Goal: Task Accomplishment & Management: Manage account settings

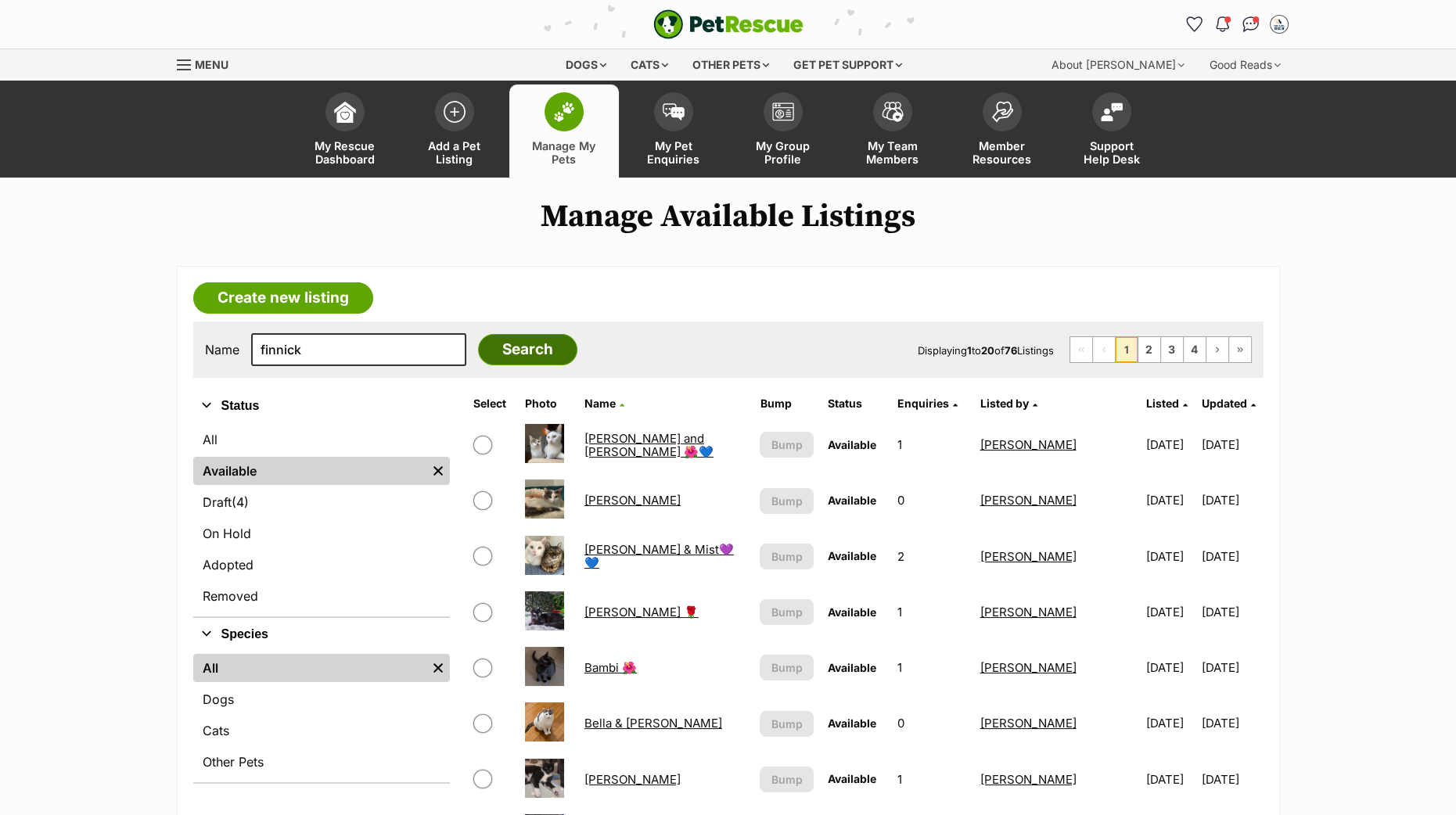
type input "finnick"
click at [499, 345] on input "Search" at bounding box center [528, 349] width 99 height 31
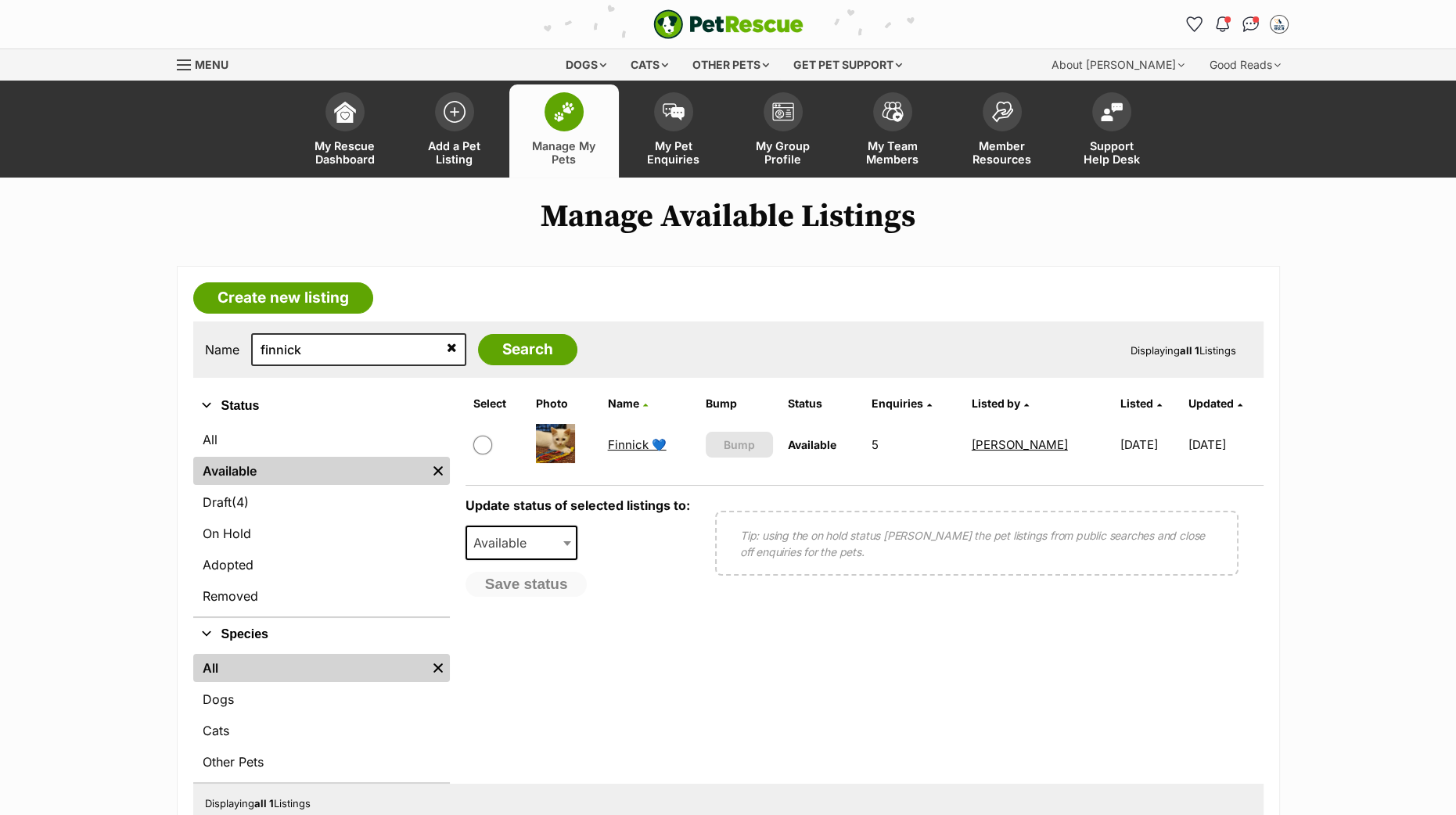
click at [627, 449] on link "Finnick 💙" at bounding box center [637, 445] width 59 height 15
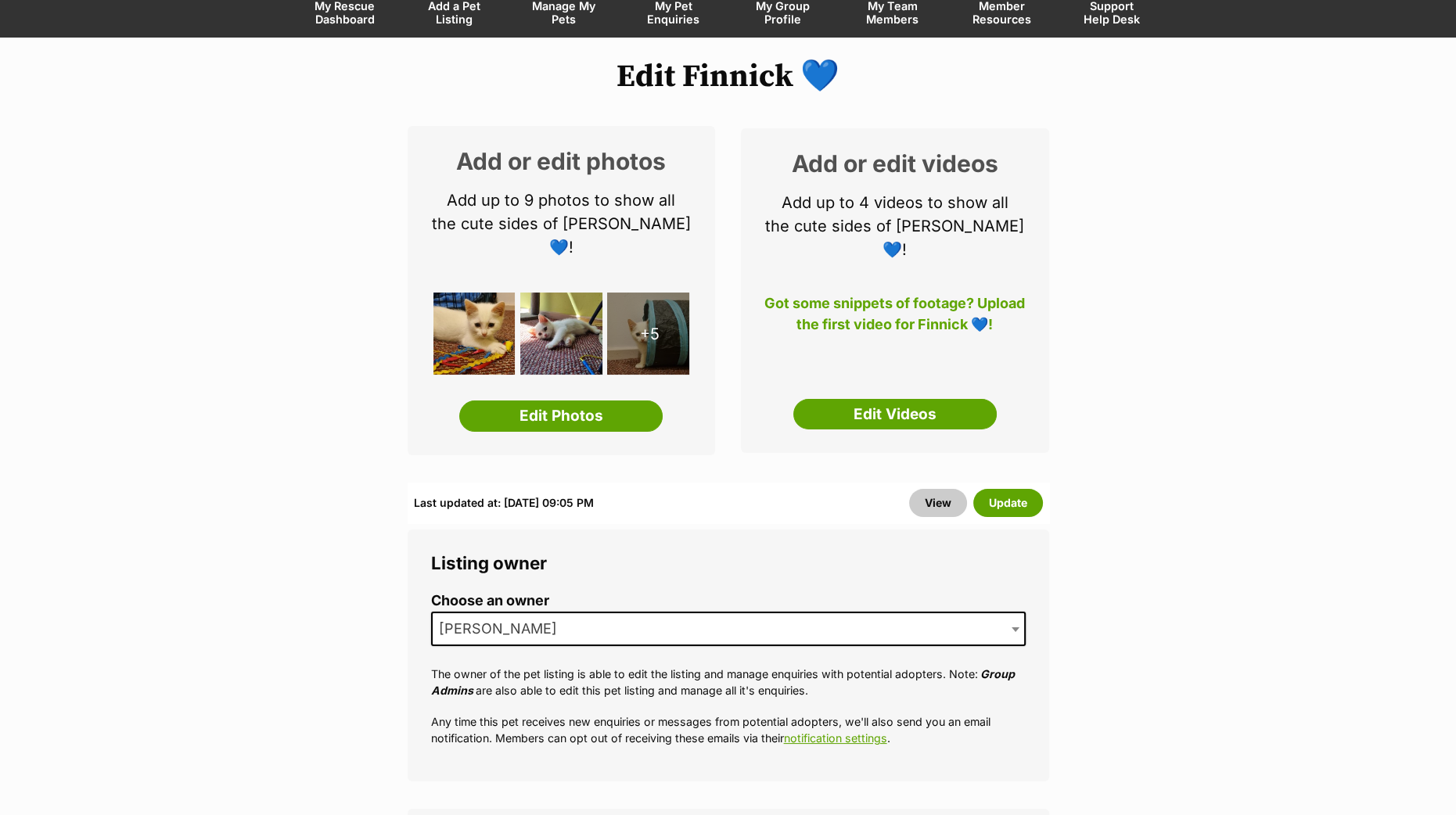
scroll to position [97, 0]
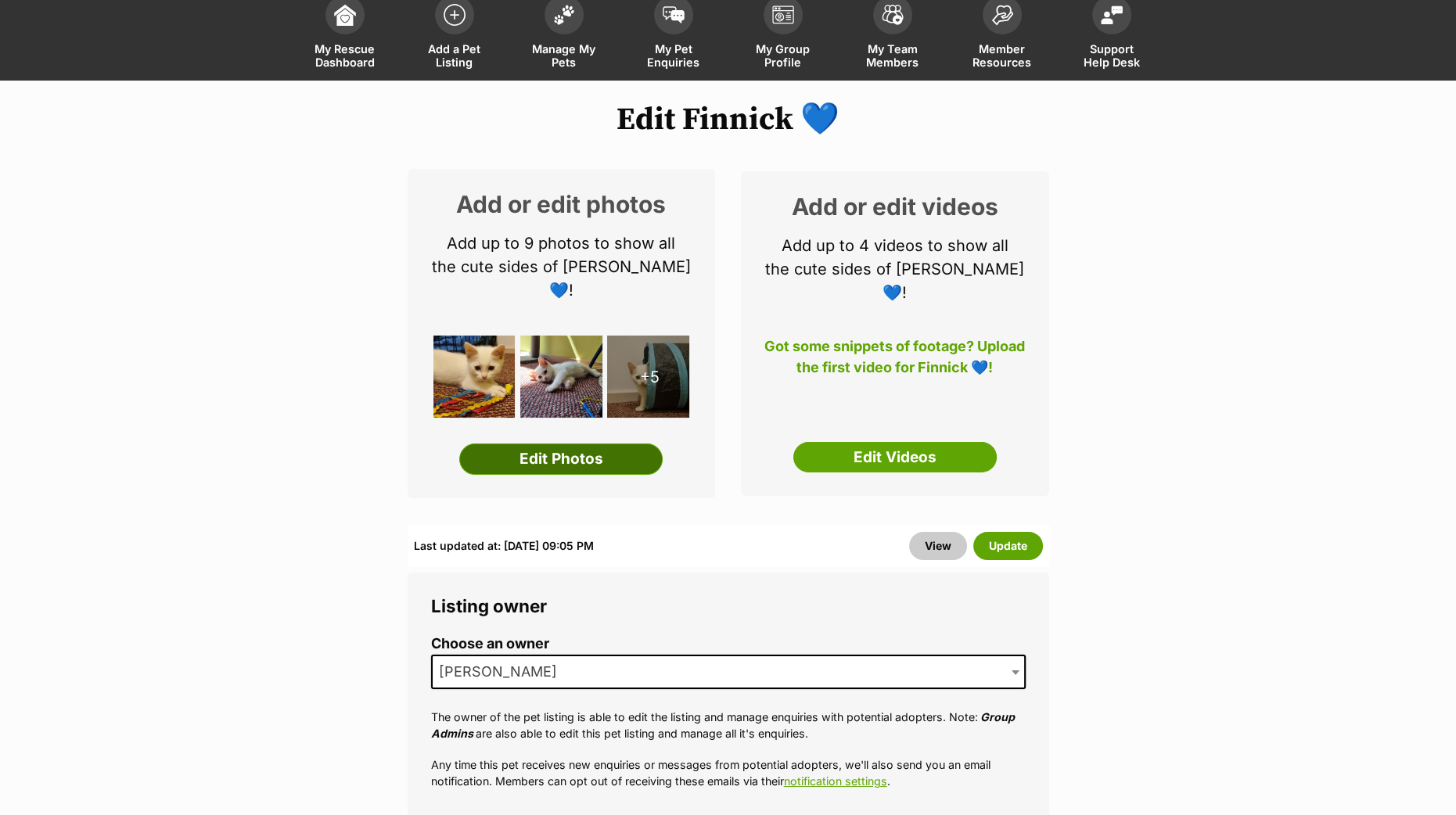
click at [559, 444] on link "Edit Photos" at bounding box center [561, 459] width 204 height 31
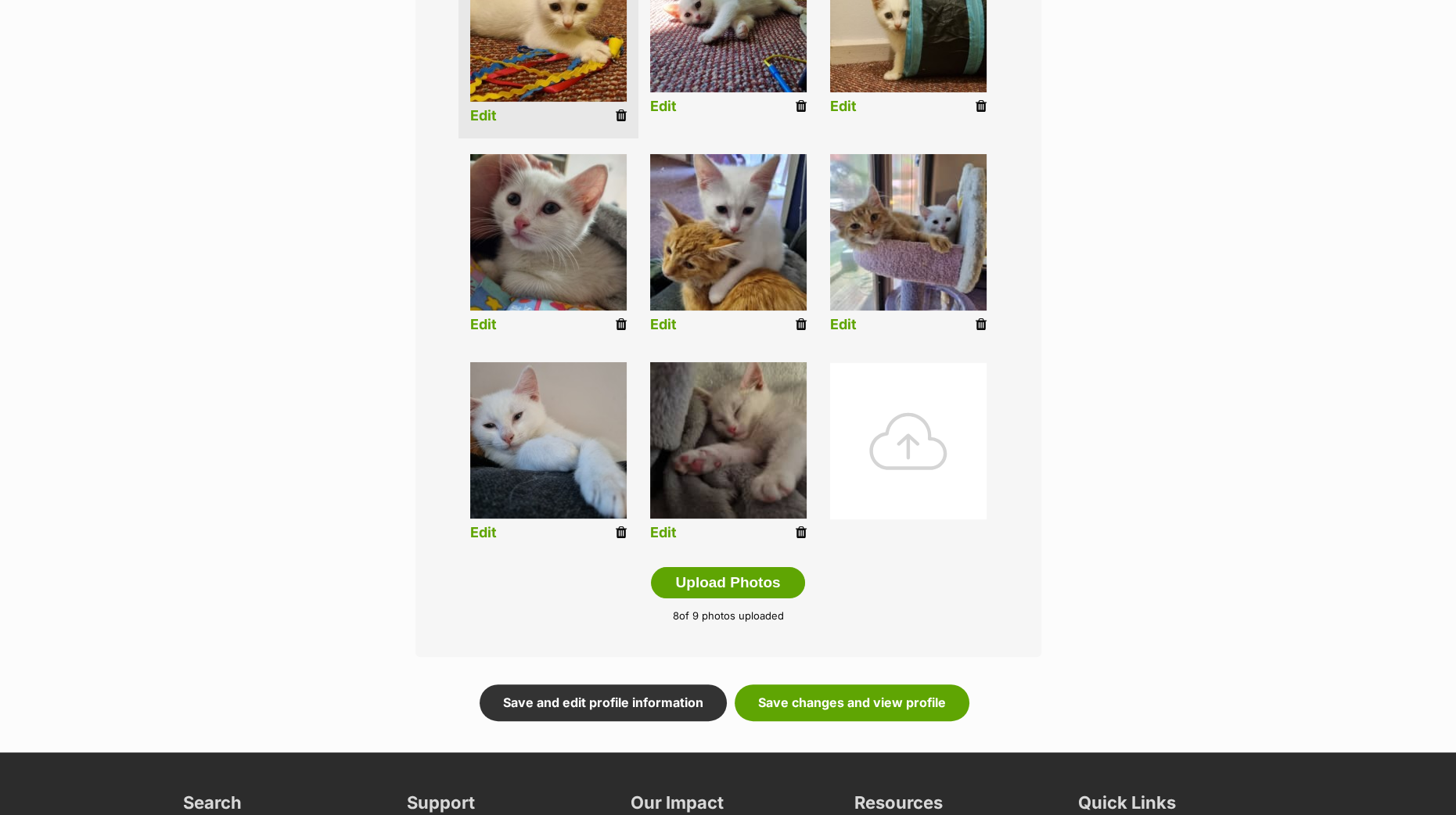
click at [798, 528] on icon at bounding box center [801, 532] width 11 height 14
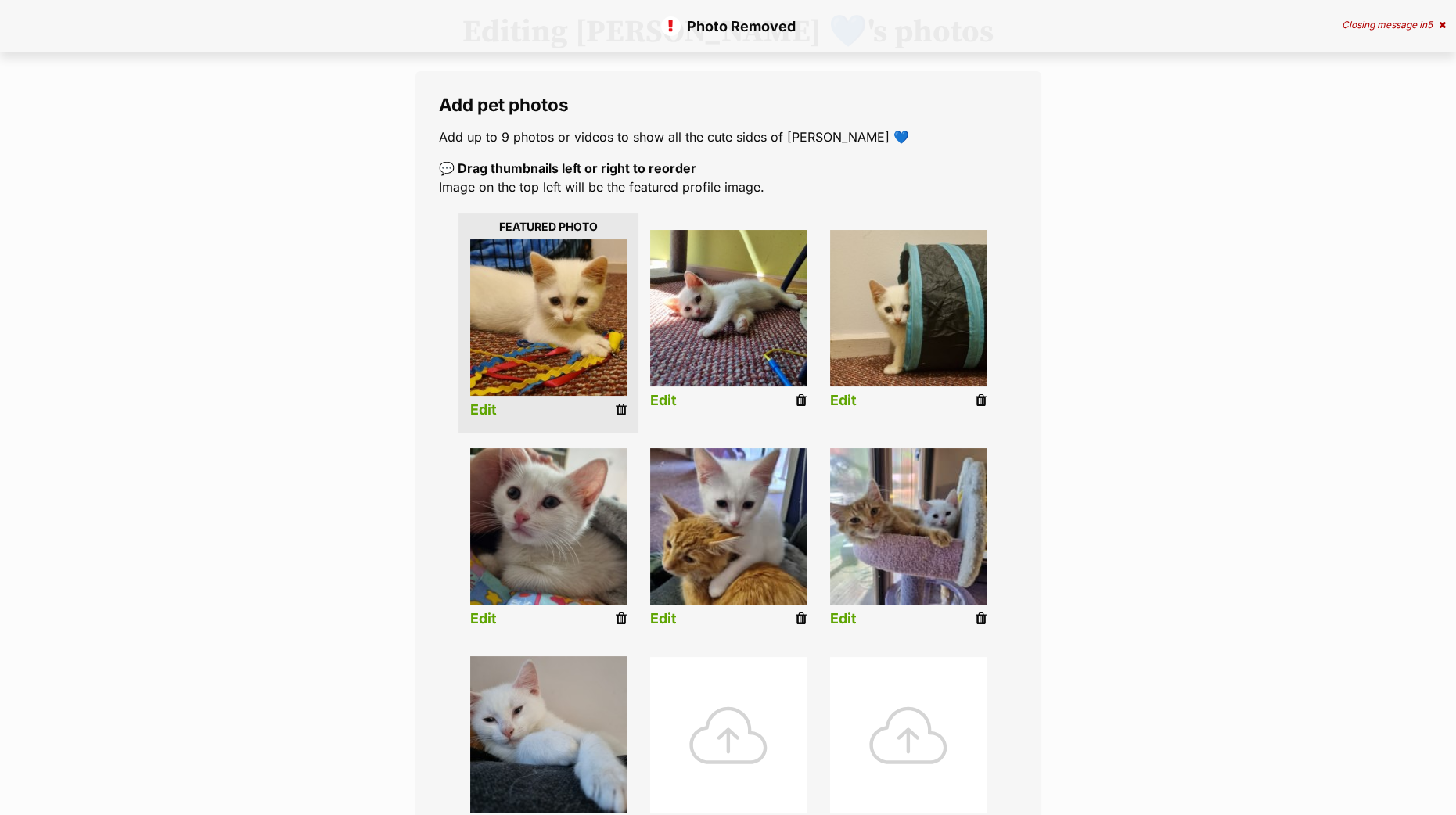
scroll to position [194, 0]
click at [985, 393] on icon at bounding box center [981, 400] width 11 height 14
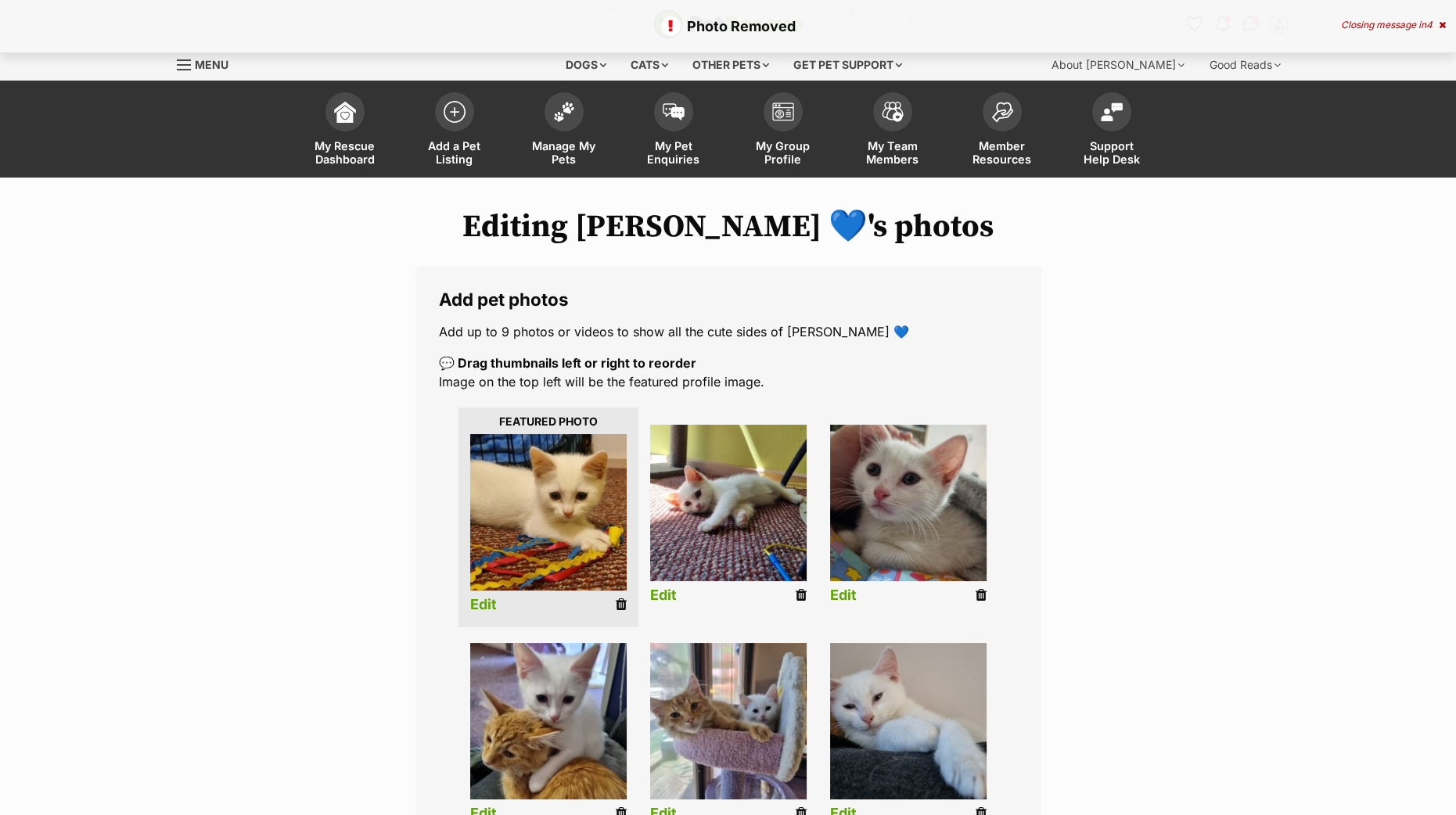
click at [802, 594] on icon at bounding box center [801, 595] width 11 height 14
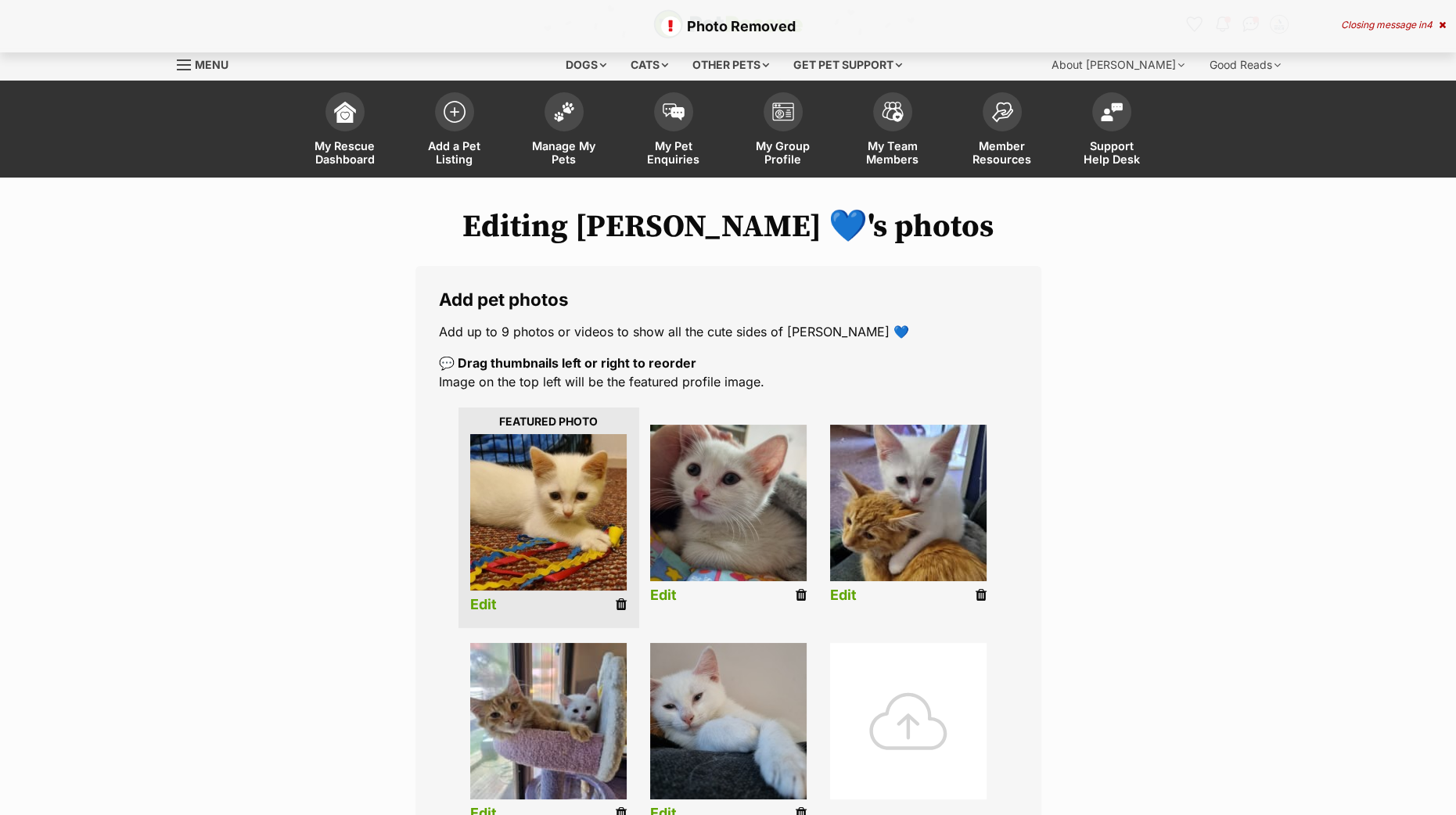
click at [618, 605] on icon at bounding box center [621, 605] width 11 height 14
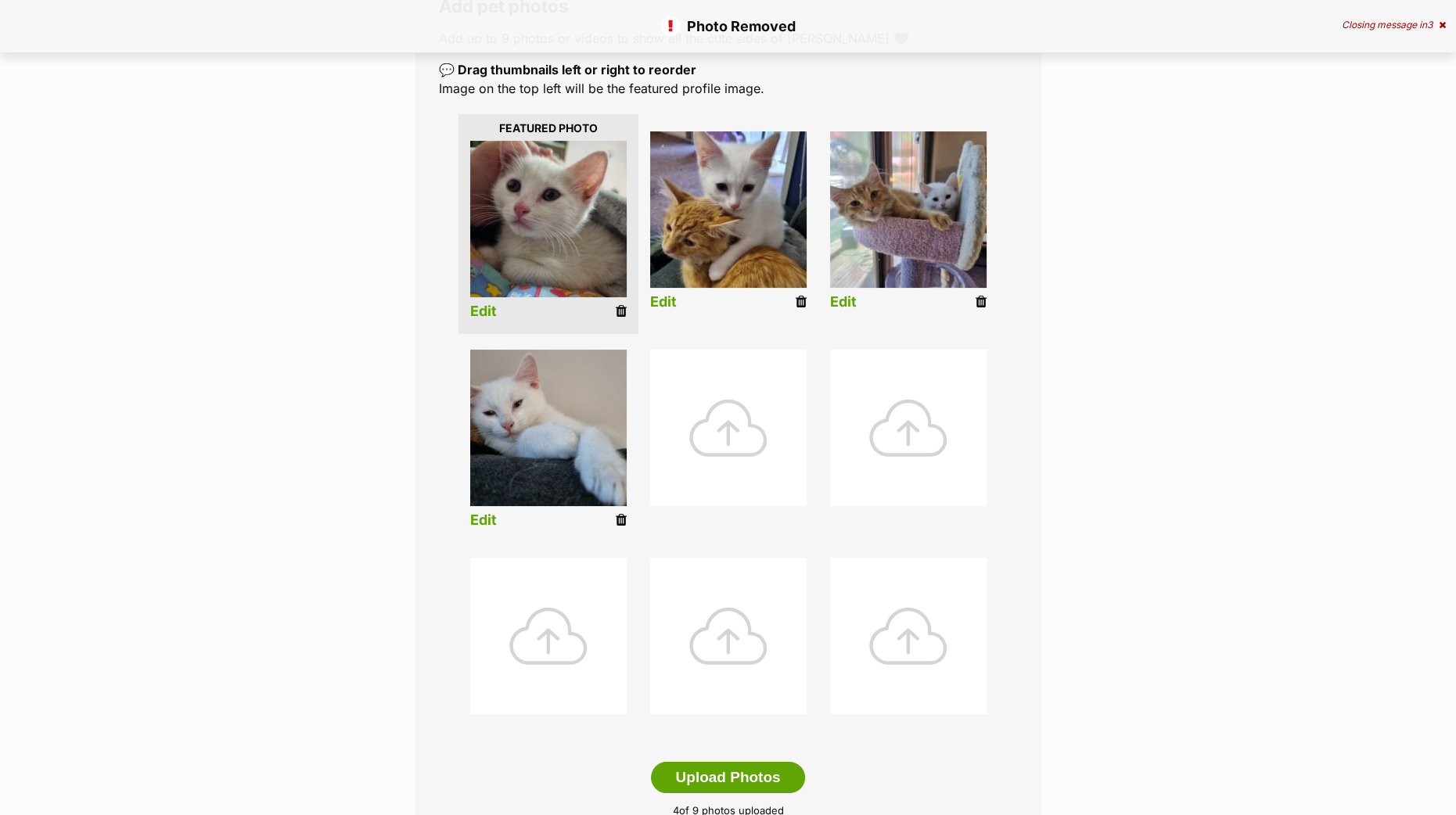
scroll to position [587, 0]
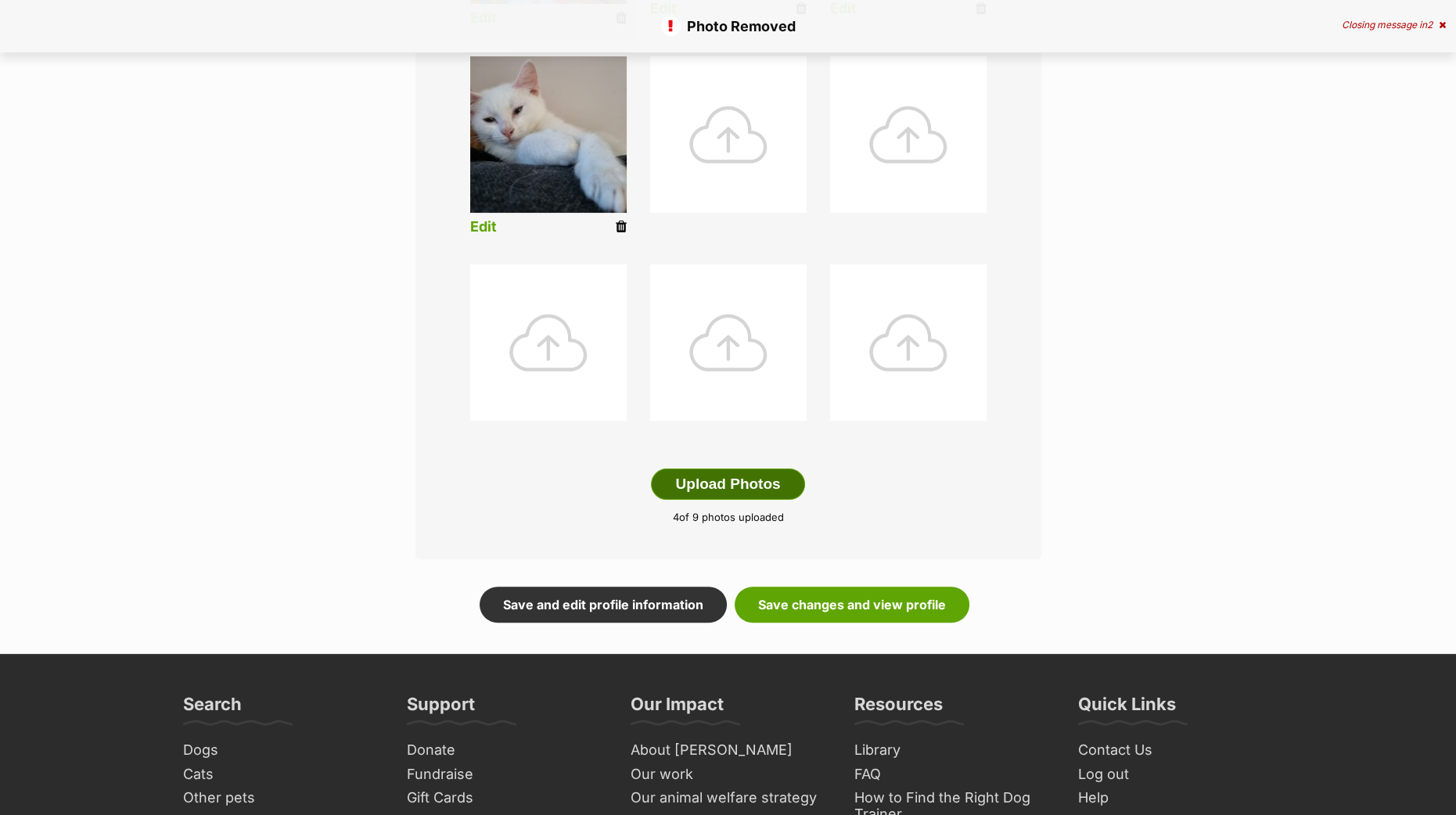
click at [764, 482] on button "Upload Photos" at bounding box center [728, 484] width 153 height 31
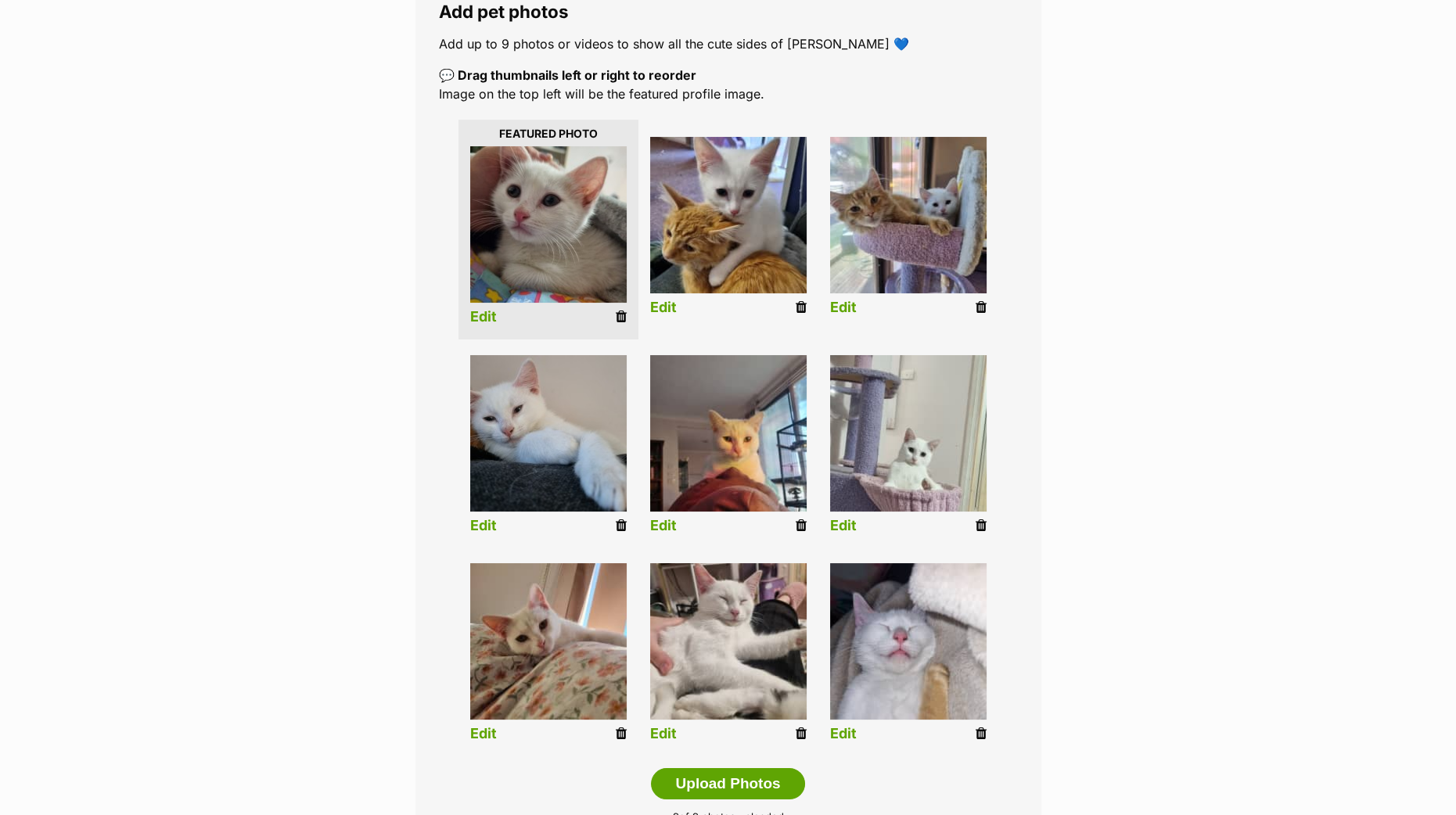
scroll to position [391, 0]
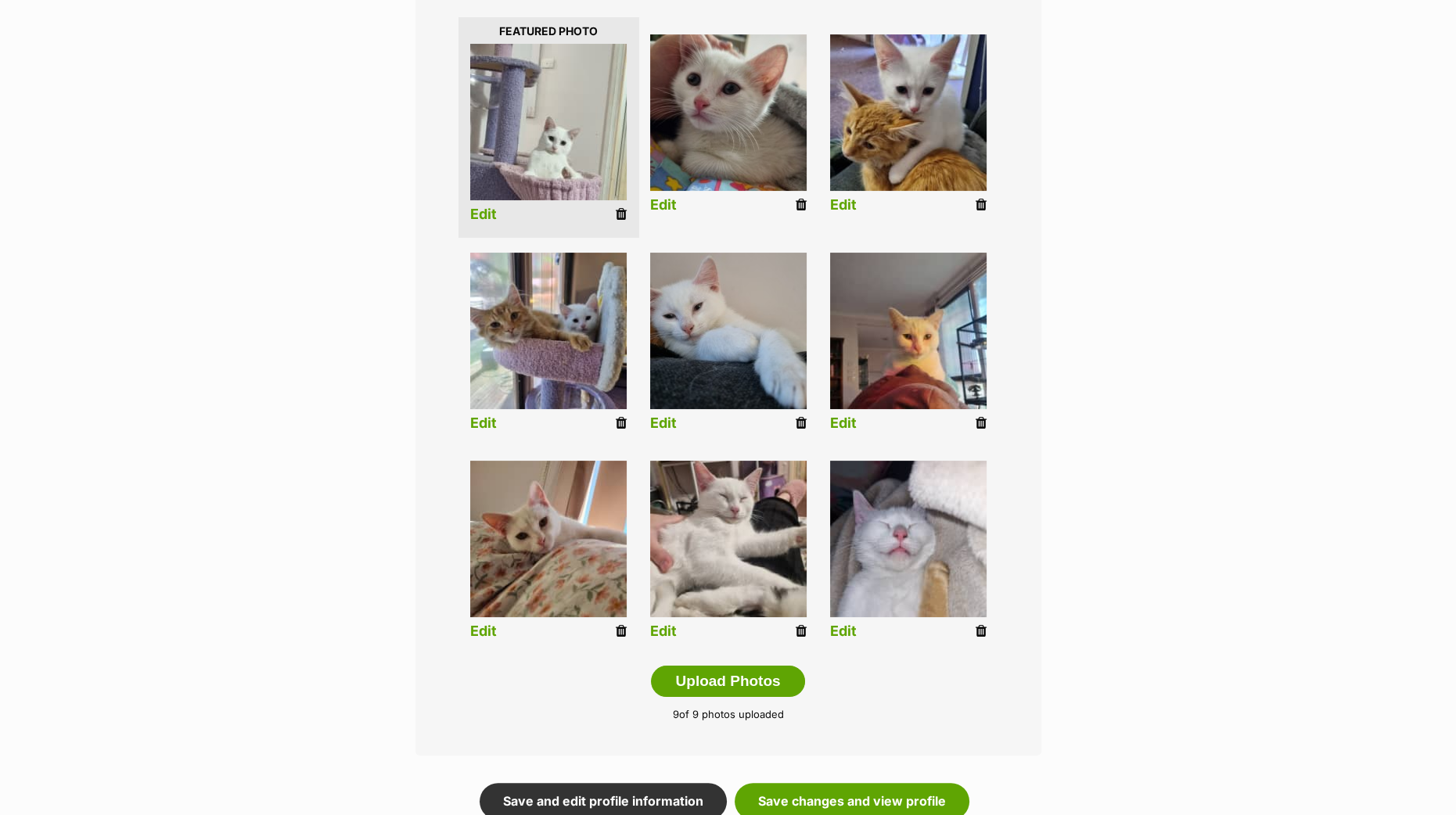
click at [477, 209] on link "Edit" at bounding box center [483, 215] width 27 height 17
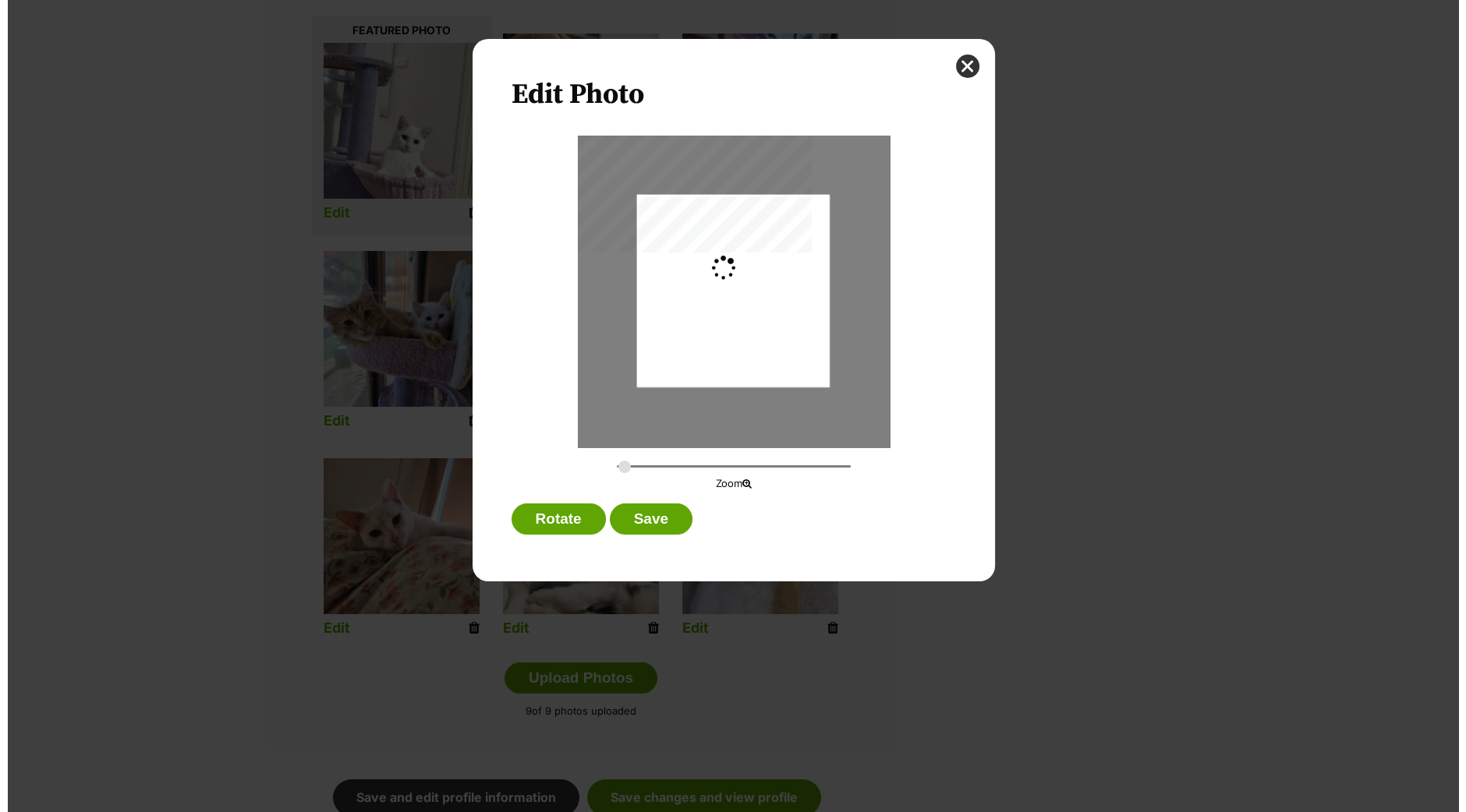
scroll to position [0, 0]
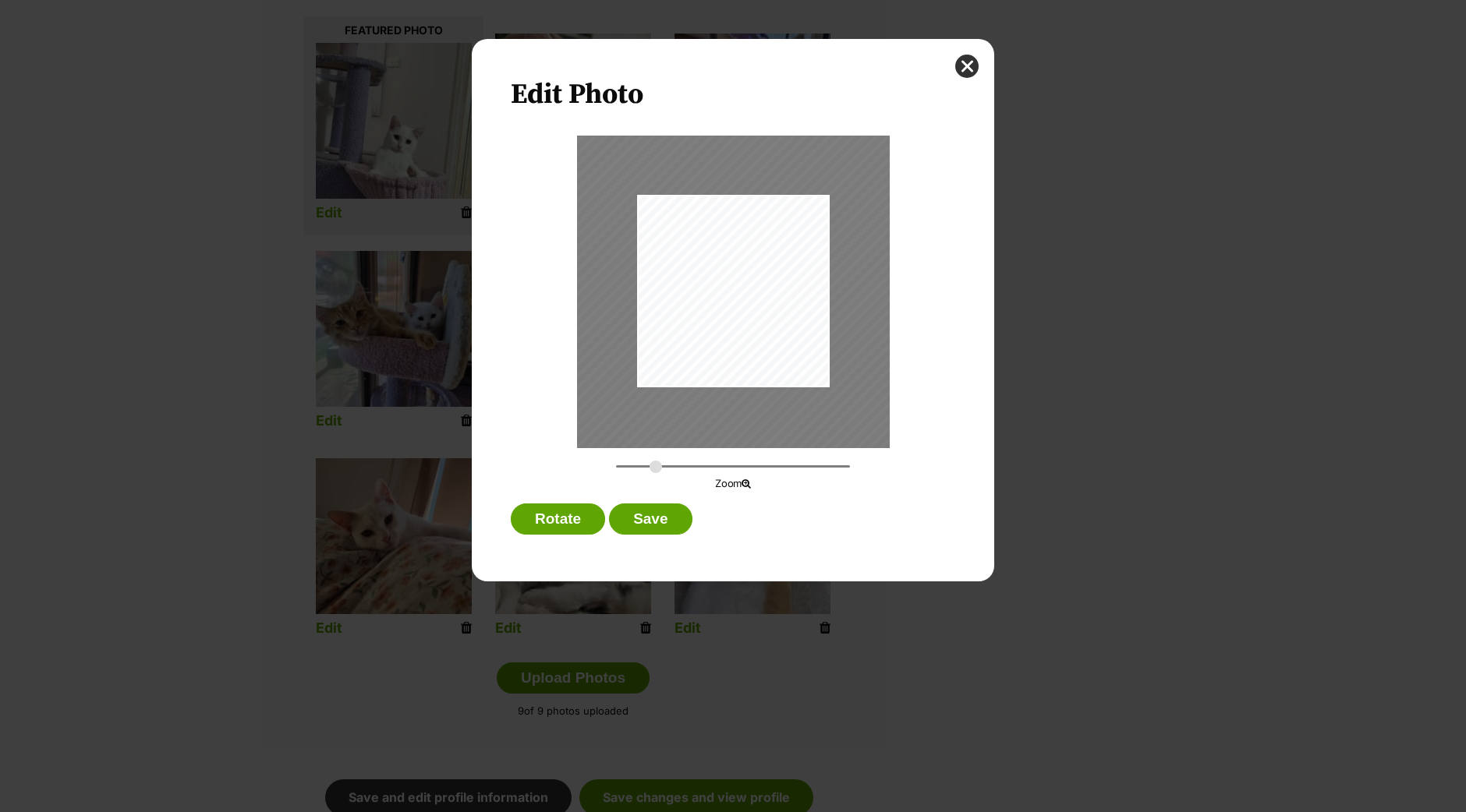
drag, startPoint x: 622, startPoint y: 466, endPoint x: 655, endPoint y: 464, distance: 33.1
type input "0.4593"
click at [655, 464] on input "Dialog Window - Close (Press escape to close)" at bounding box center [733, 466] width 234 height 15
drag, startPoint x: 756, startPoint y: 324, endPoint x: 736, endPoint y: 302, distance: 29.7
click at [736, 302] on div "Dialog Window - Close (Press escape to close)" at bounding box center [712, 269] width 322 height 429
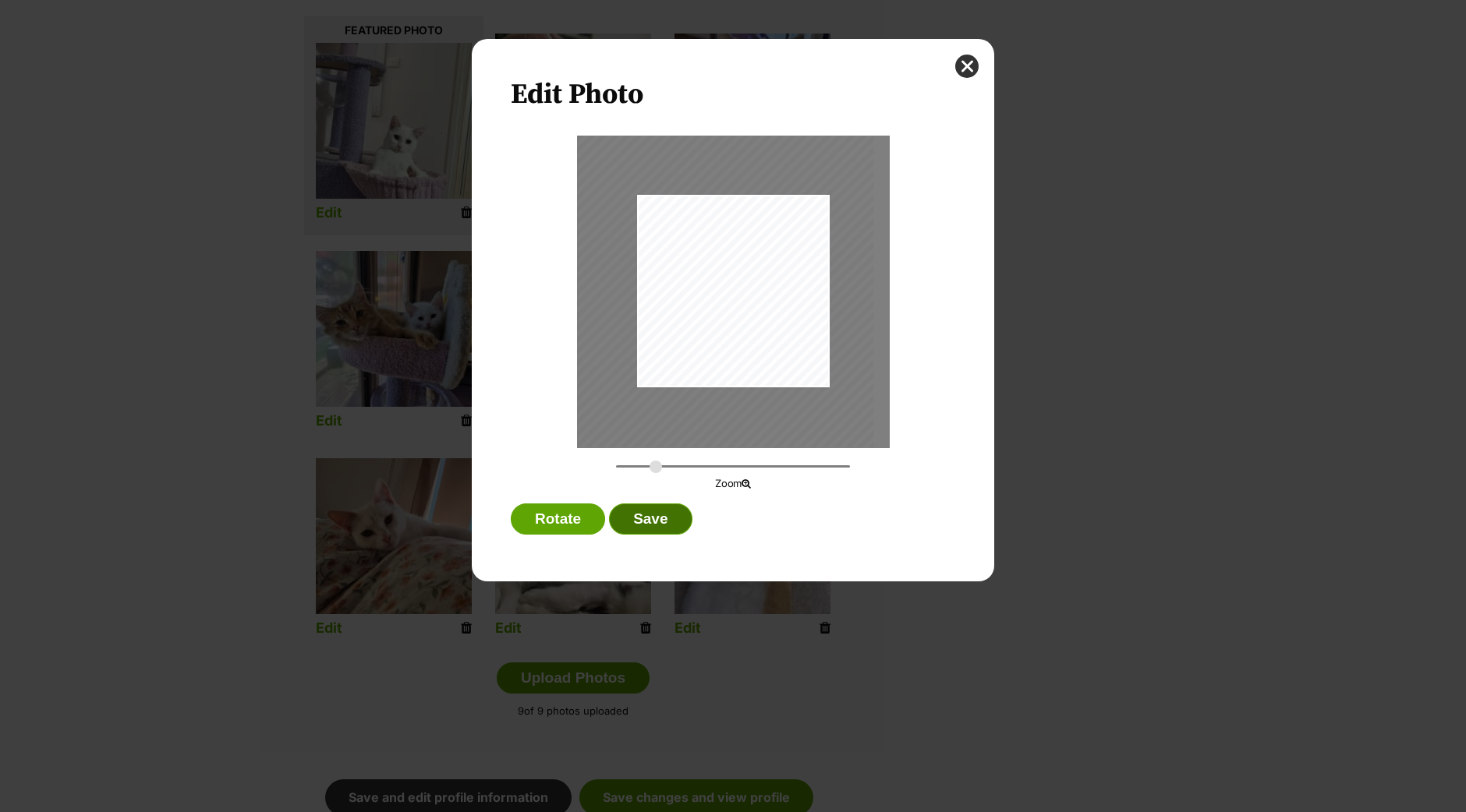
click at [655, 511] on button "Save" at bounding box center [650, 518] width 82 height 31
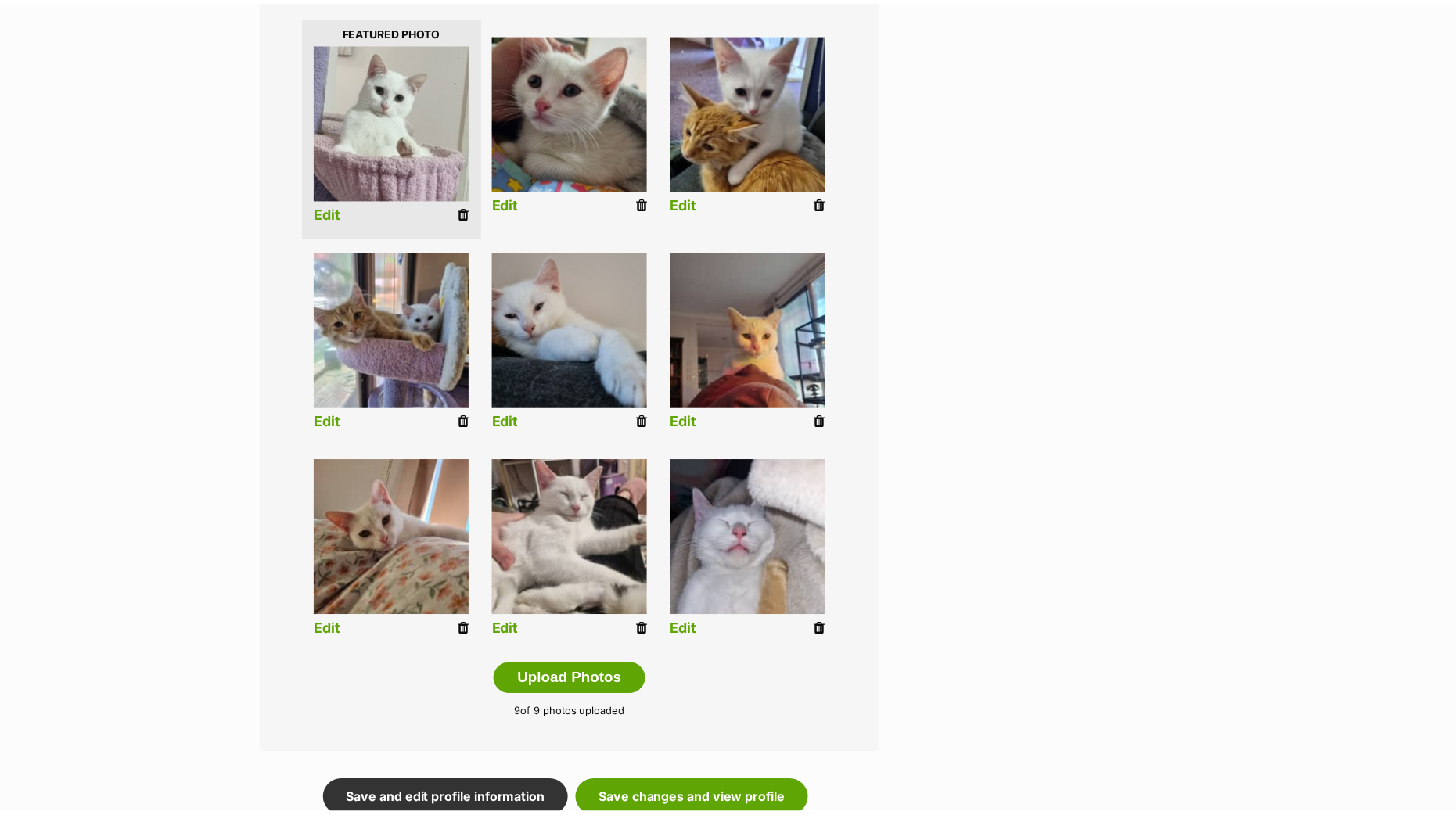
scroll to position [391, 0]
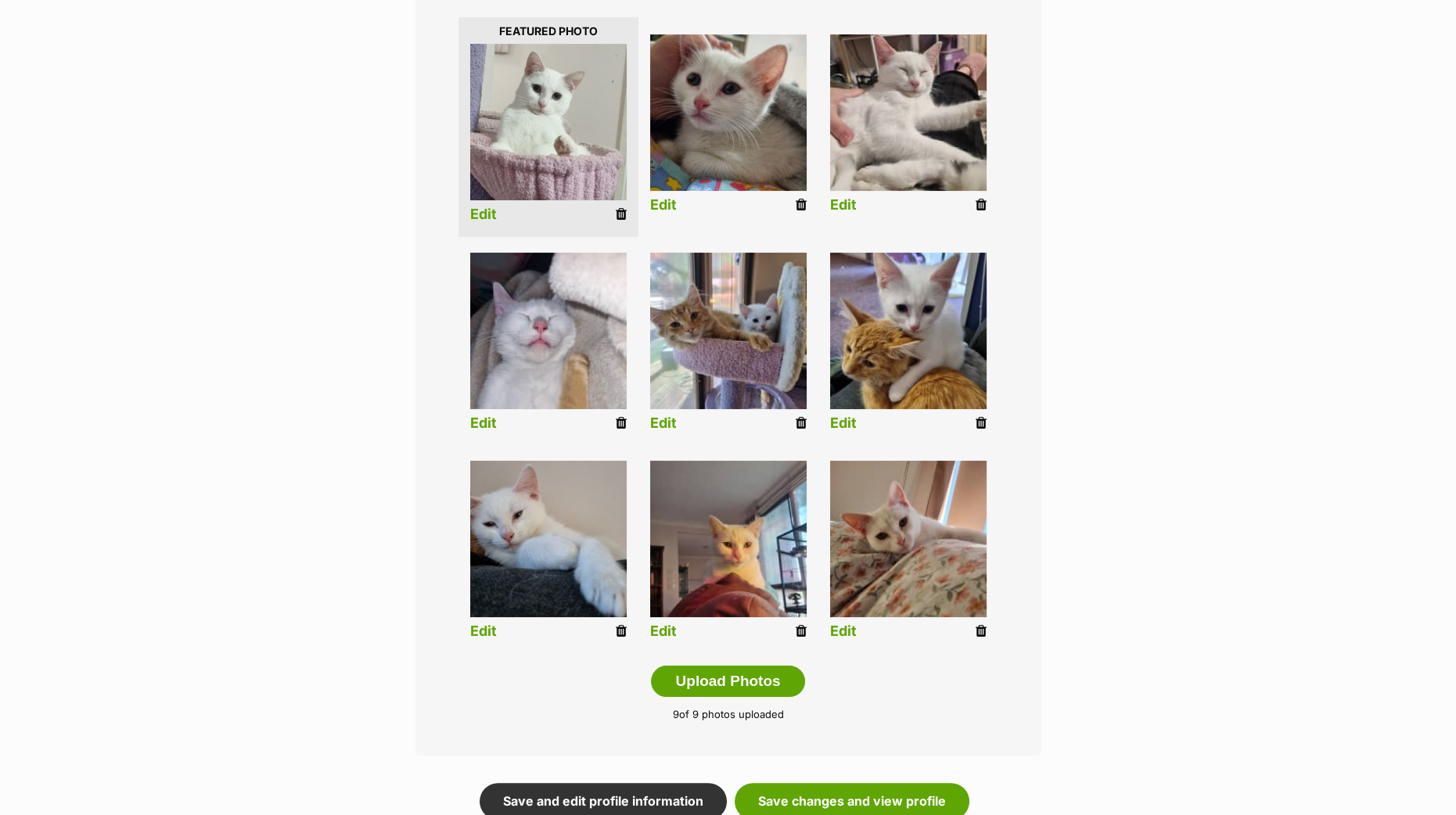
click at [661, 614] on img at bounding box center [728, 539] width 157 height 157
click at [654, 624] on link "Edit" at bounding box center [664, 632] width 27 height 17
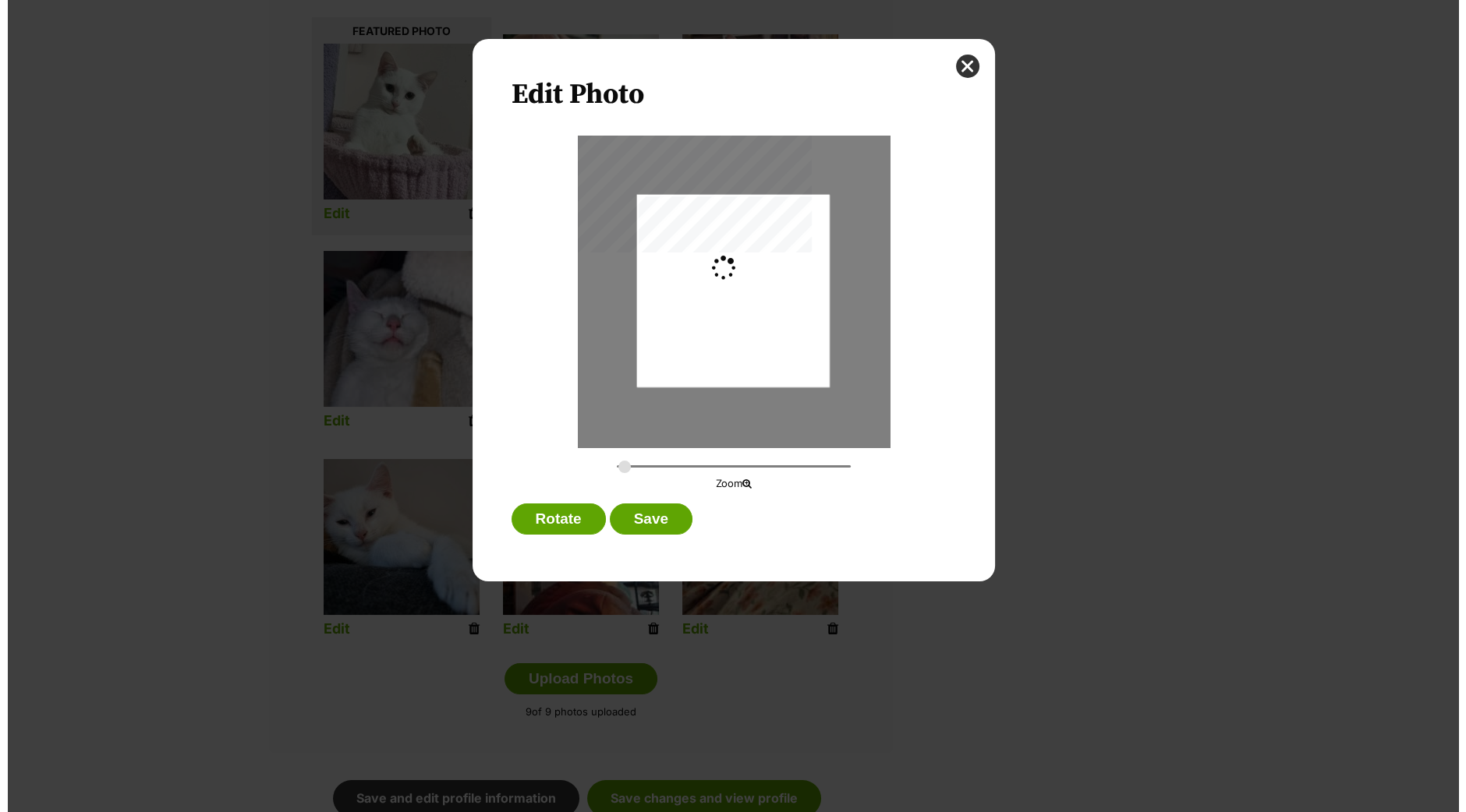
scroll to position [0, 0]
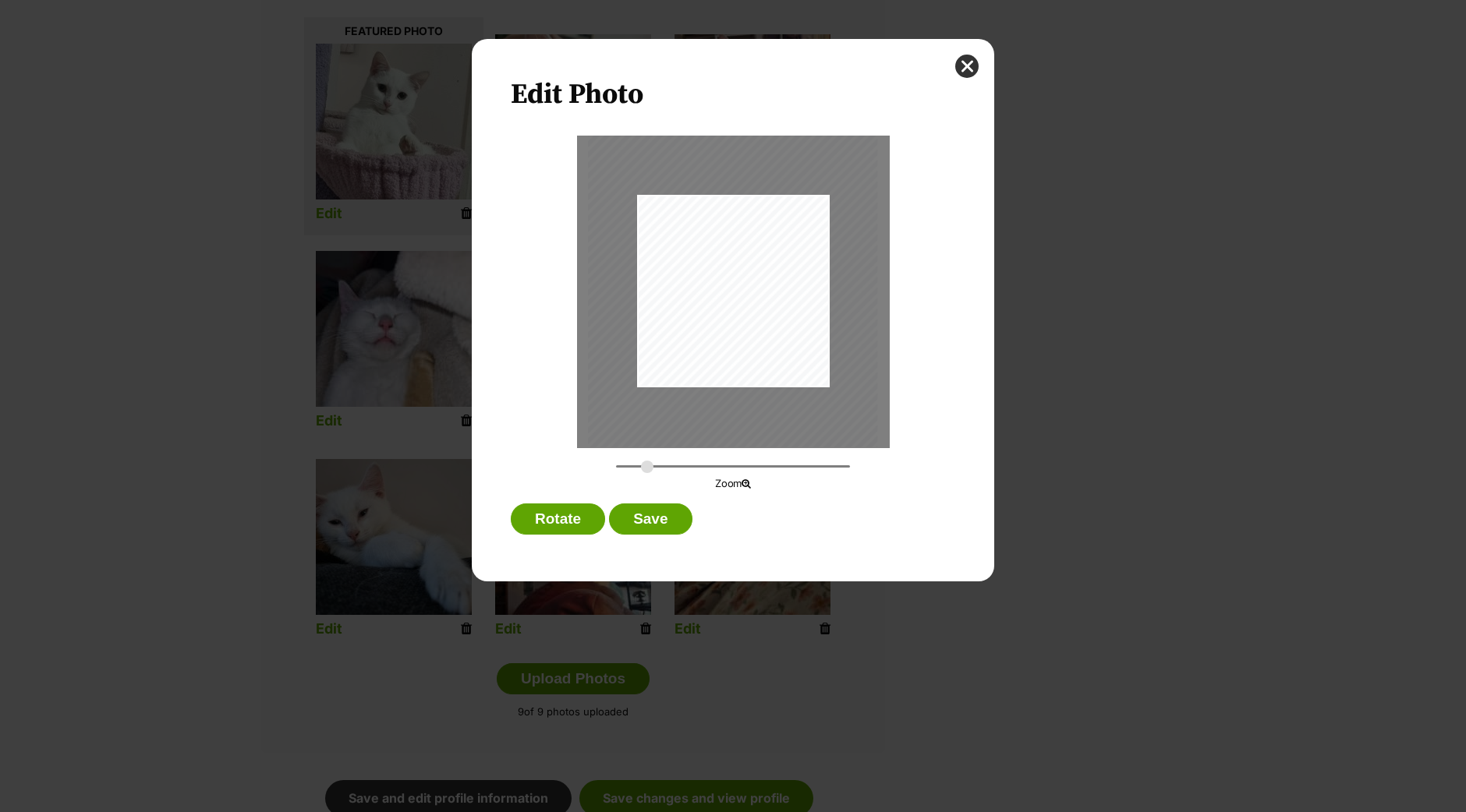
drag, startPoint x: 624, startPoint y: 467, endPoint x: 647, endPoint y: 468, distance: 23.0
type input "0.4125"
click at [647, 468] on input "Dialog Window - Close (Press escape to close)" at bounding box center [733, 466] width 234 height 15
drag, startPoint x: 751, startPoint y: 314, endPoint x: 743, endPoint y: 325, distance: 13.6
click at [743, 325] on div "Dialog Window - Close (Press escape to close)" at bounding box center [725, 302] width 290 height 386
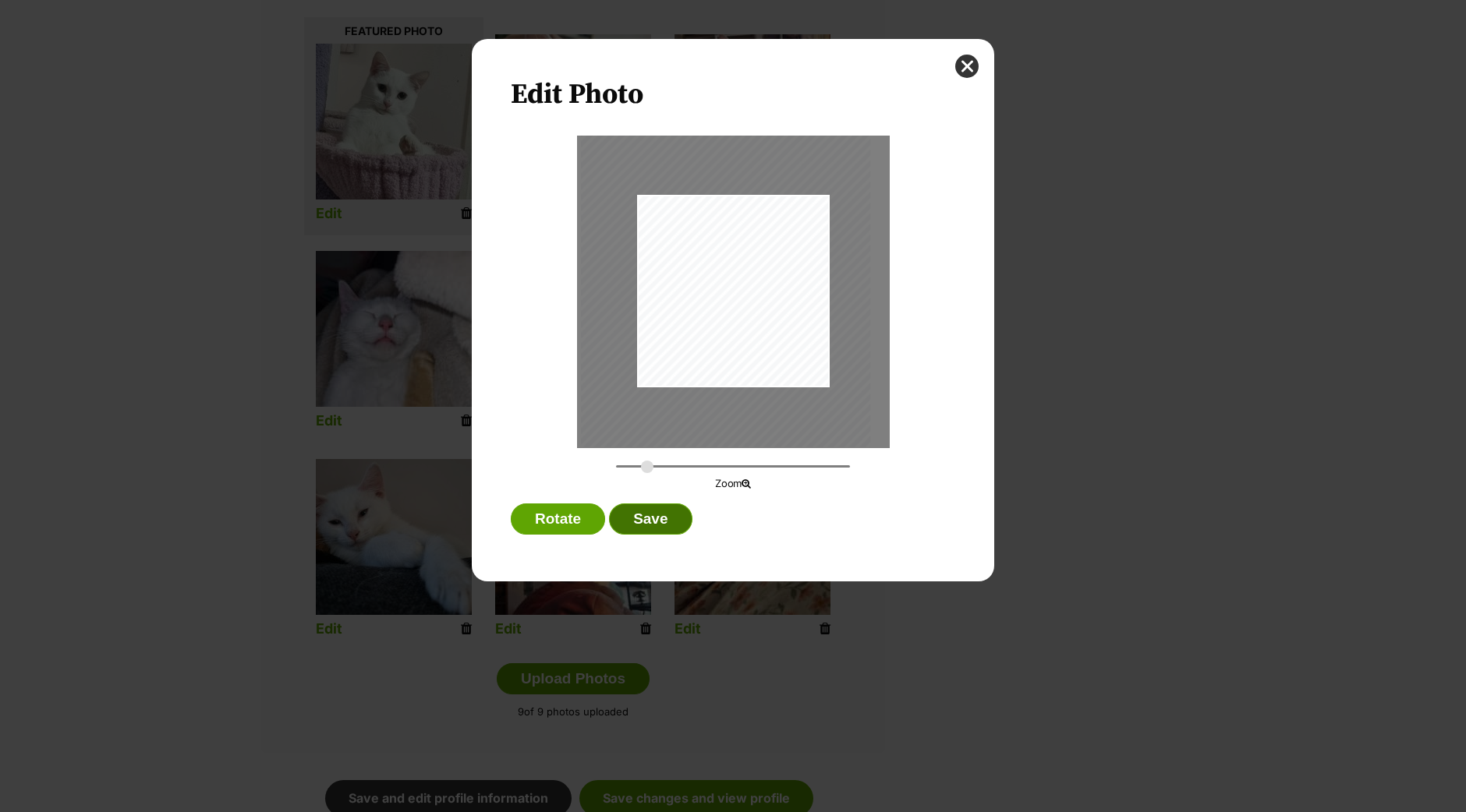
click at [644, 522] on button "Save" at bounding box center [650, 518] width 82 height 31
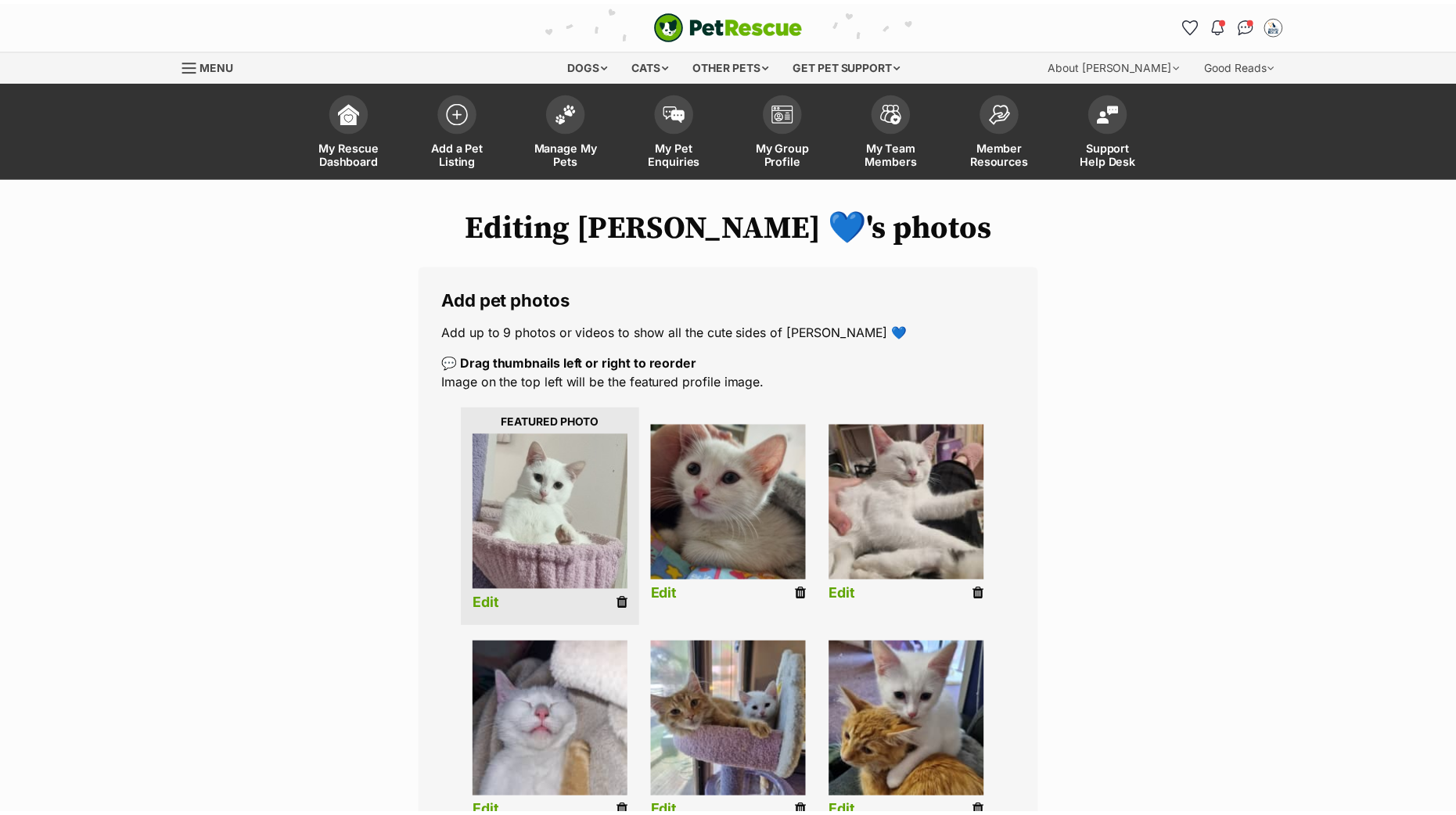
scroll to position [391, 0]
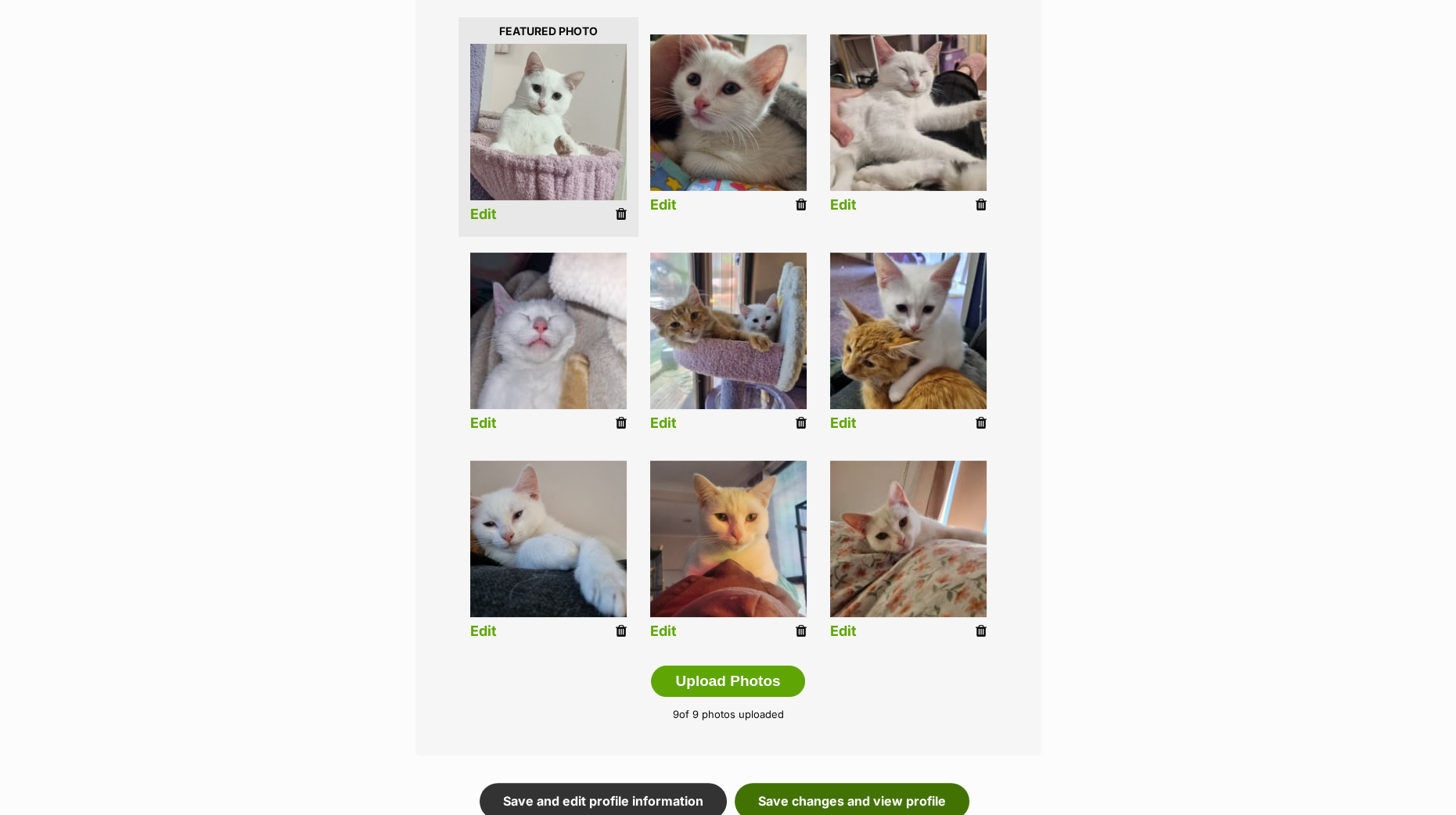
click at [825, 790] on link "Save changes and view profile" at bounding box center [851, 801] width 235 height 36
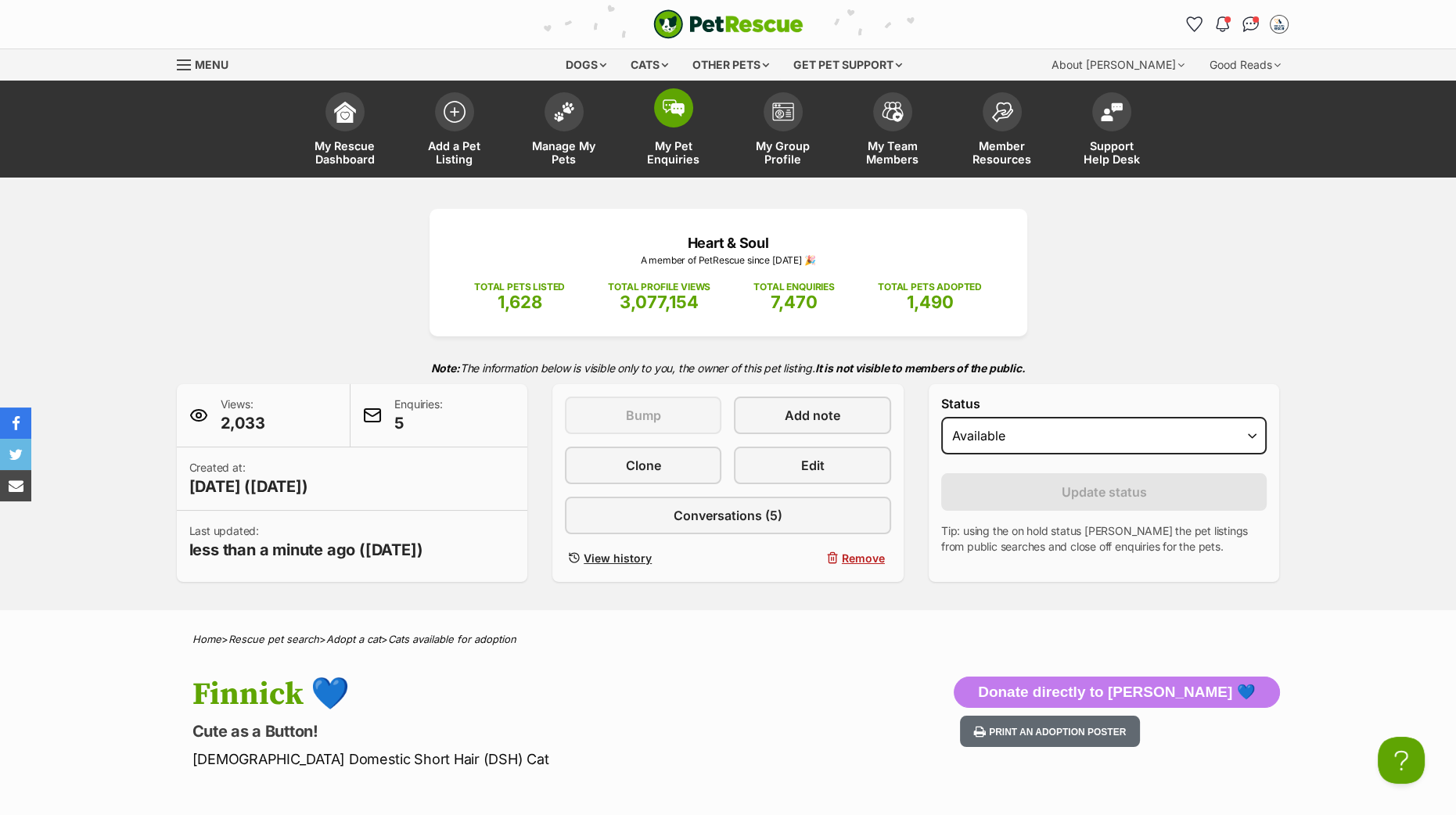
click at [677, 122] on span at bounding box center [674, 108] width 39 height 39
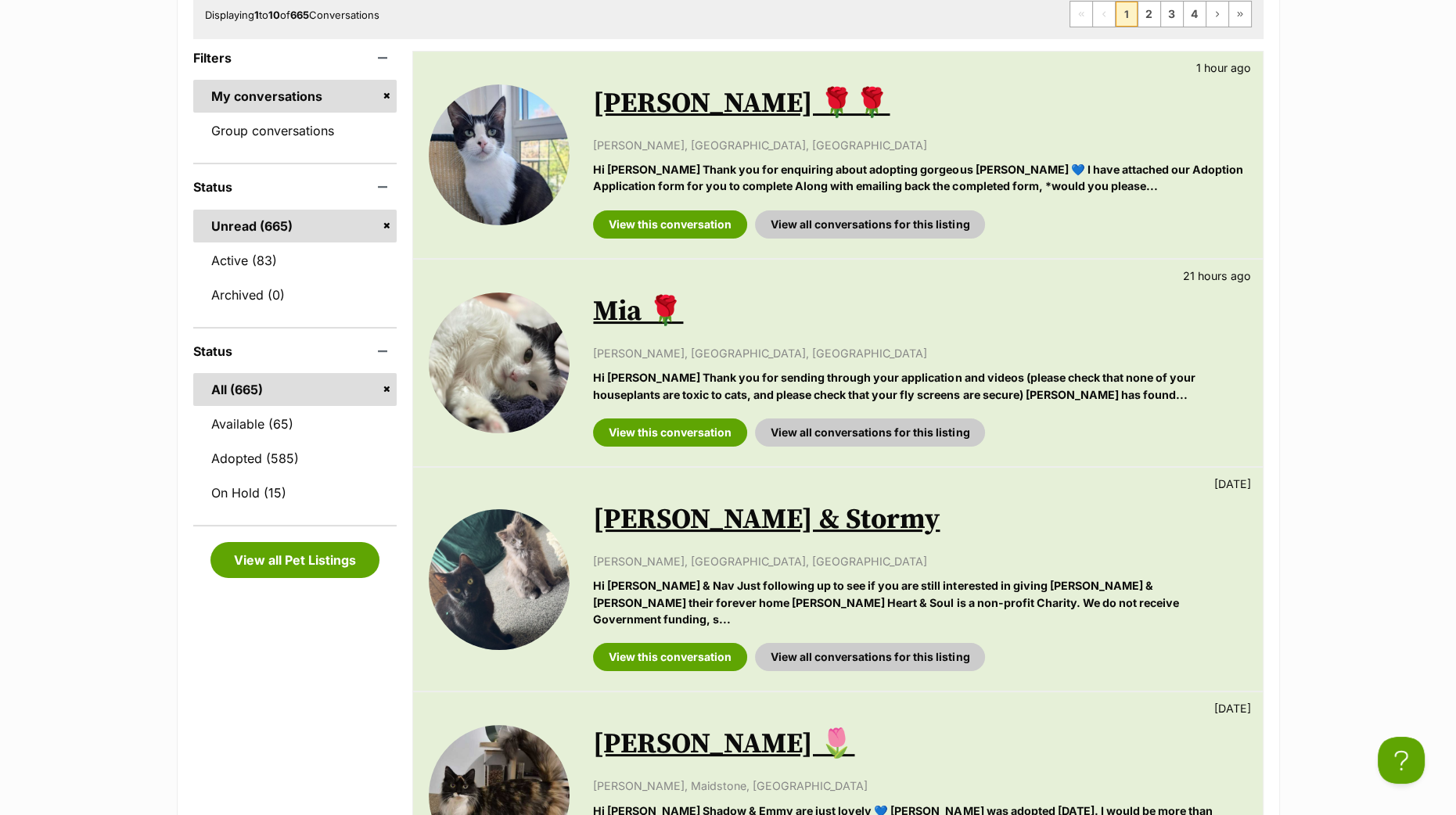
scroll to position [391, 0]
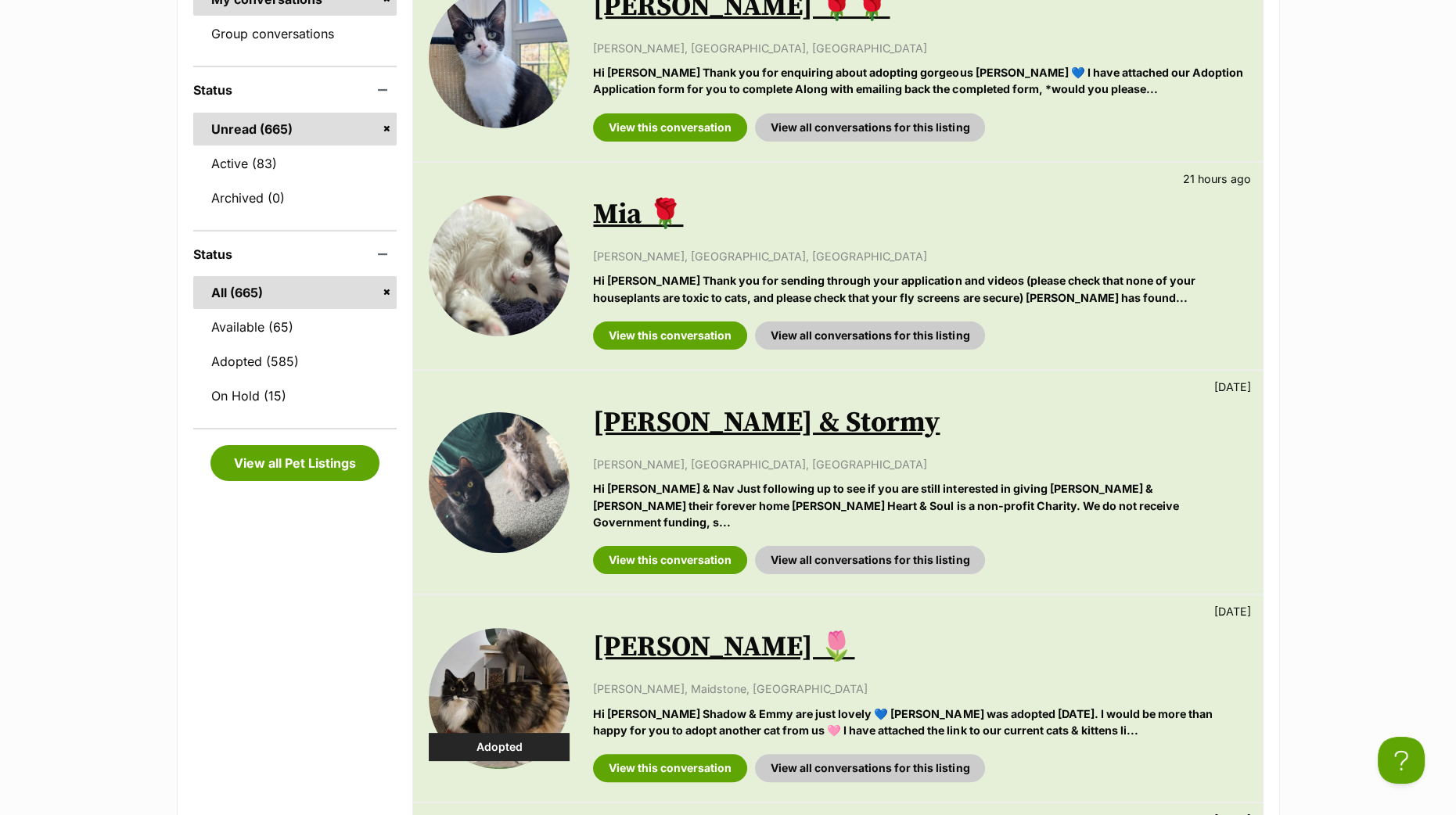
click at [960, 287] on p "Hi [PERSON_NAME] Thank you for sending through your application and videos (ple…" at bounding box center [920, 289] width 653 height 34
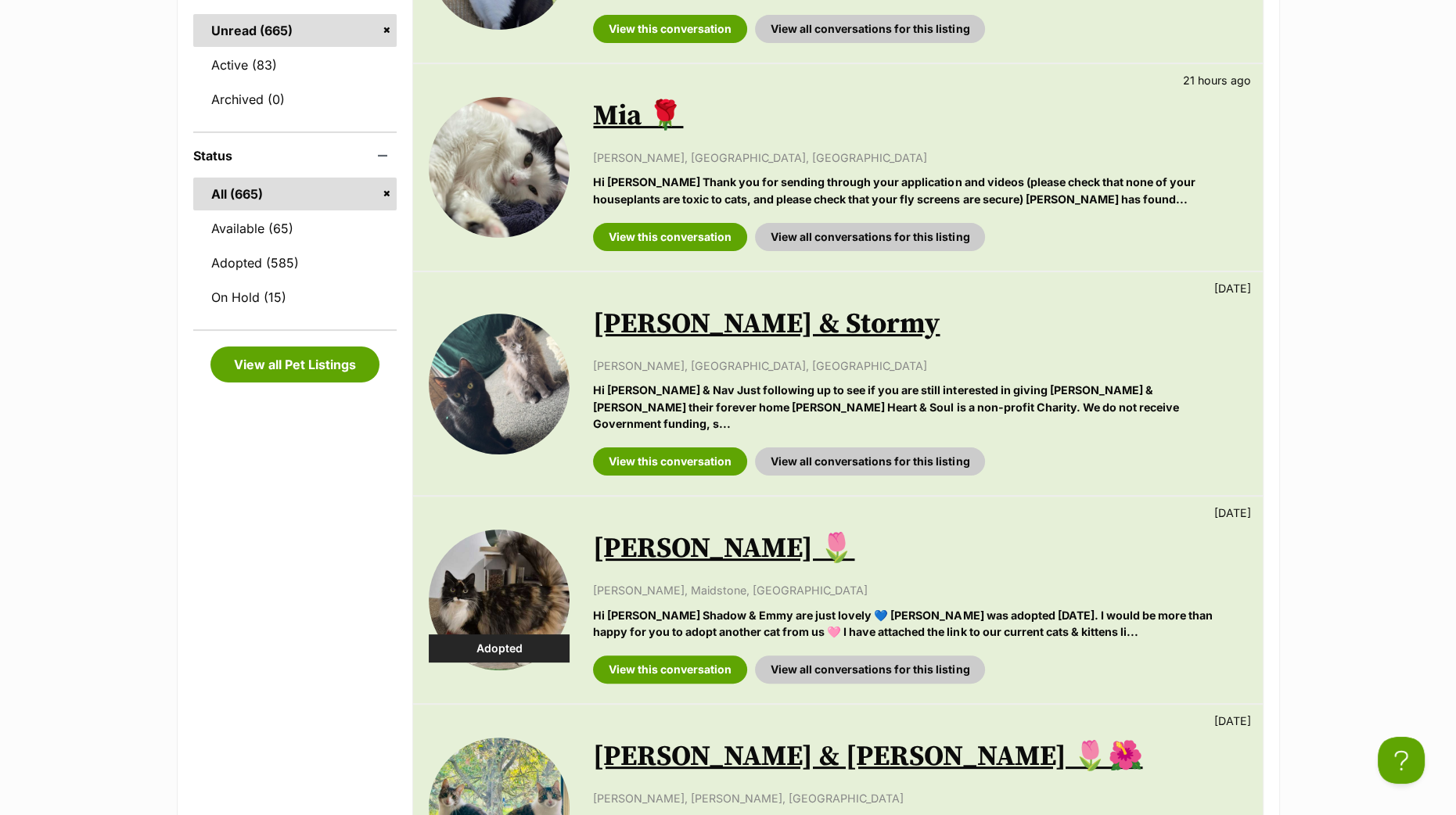
scroll to position [0, 0]
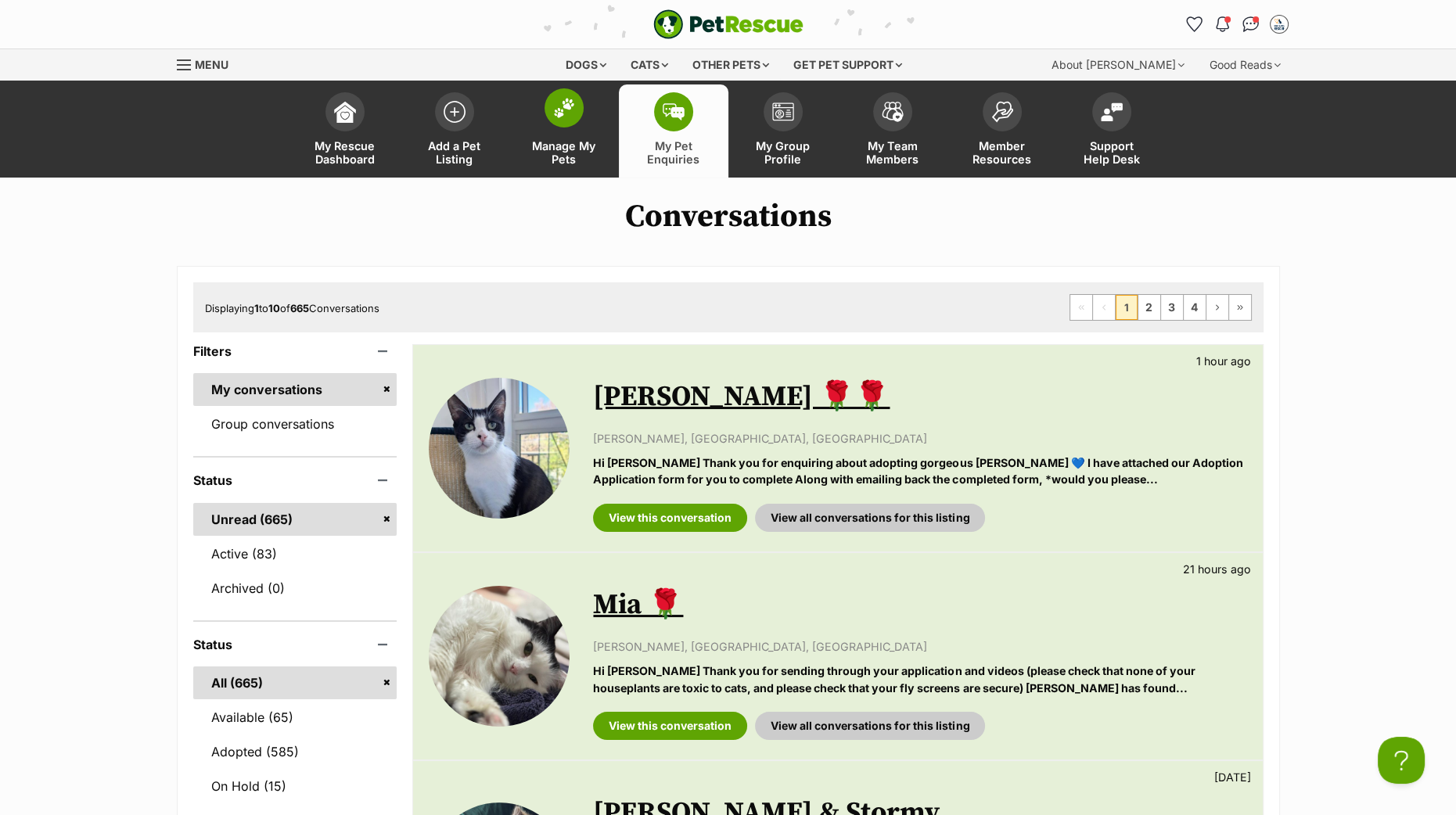
click at [574, 99] on img at bounding box center [564, 108] width 22 height 20
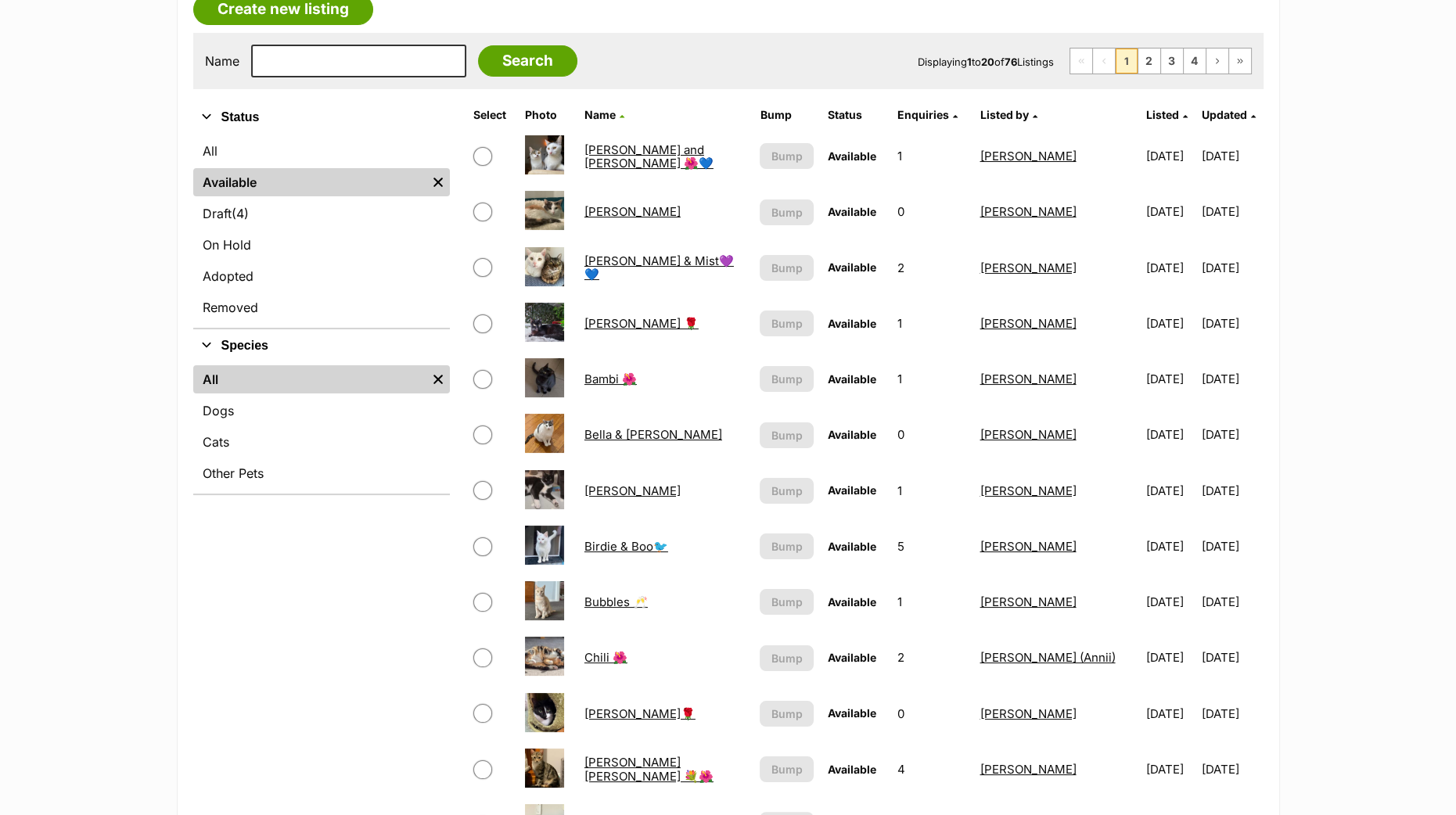
scroll to position [194, 0]
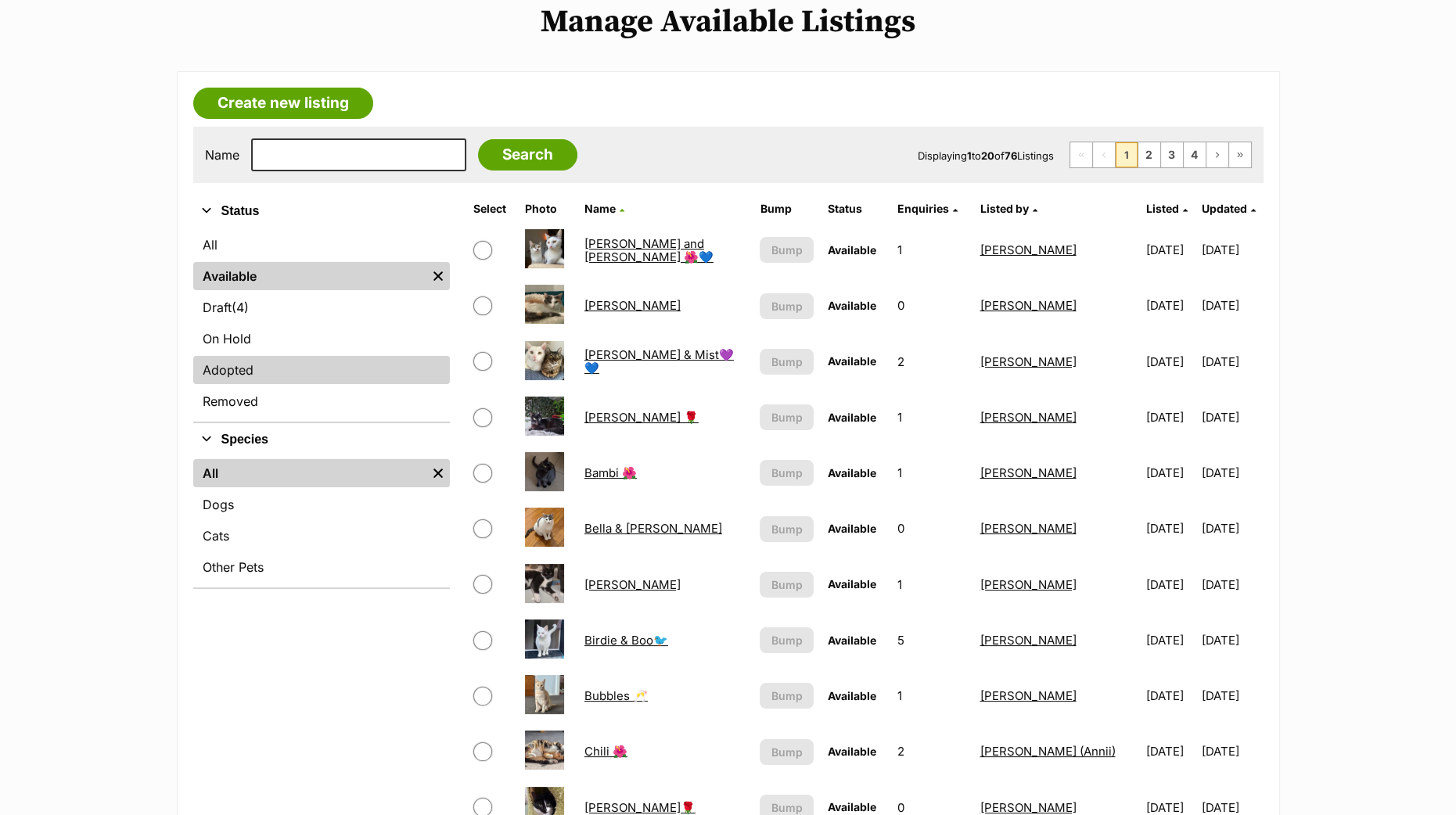
click at [219, 370] on link "Adopted" at bounding box center [321, 370] width 257 height 28
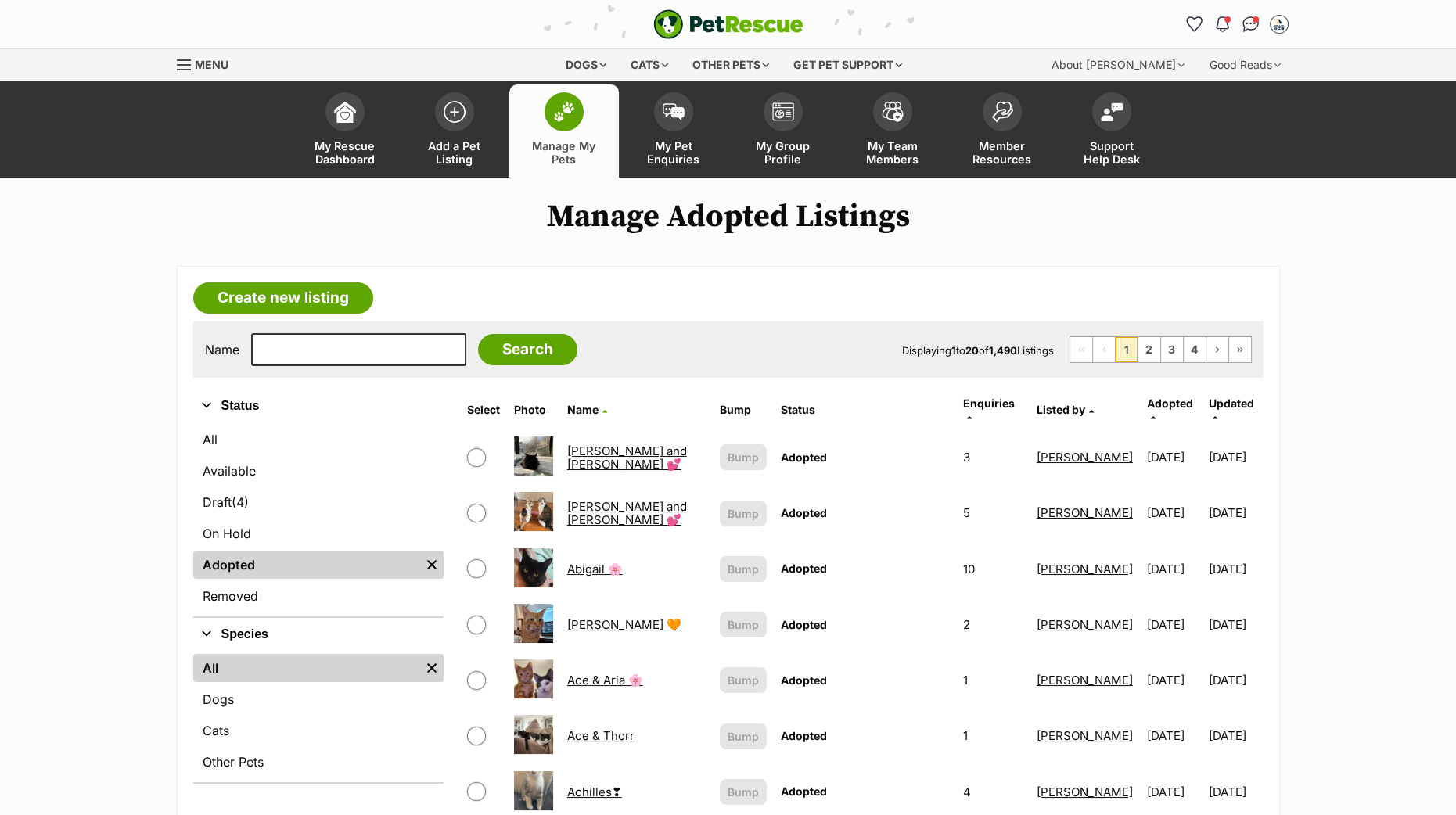
click at [1155, 413] on icon at bounding box center [1154, 418] width 5 height 8
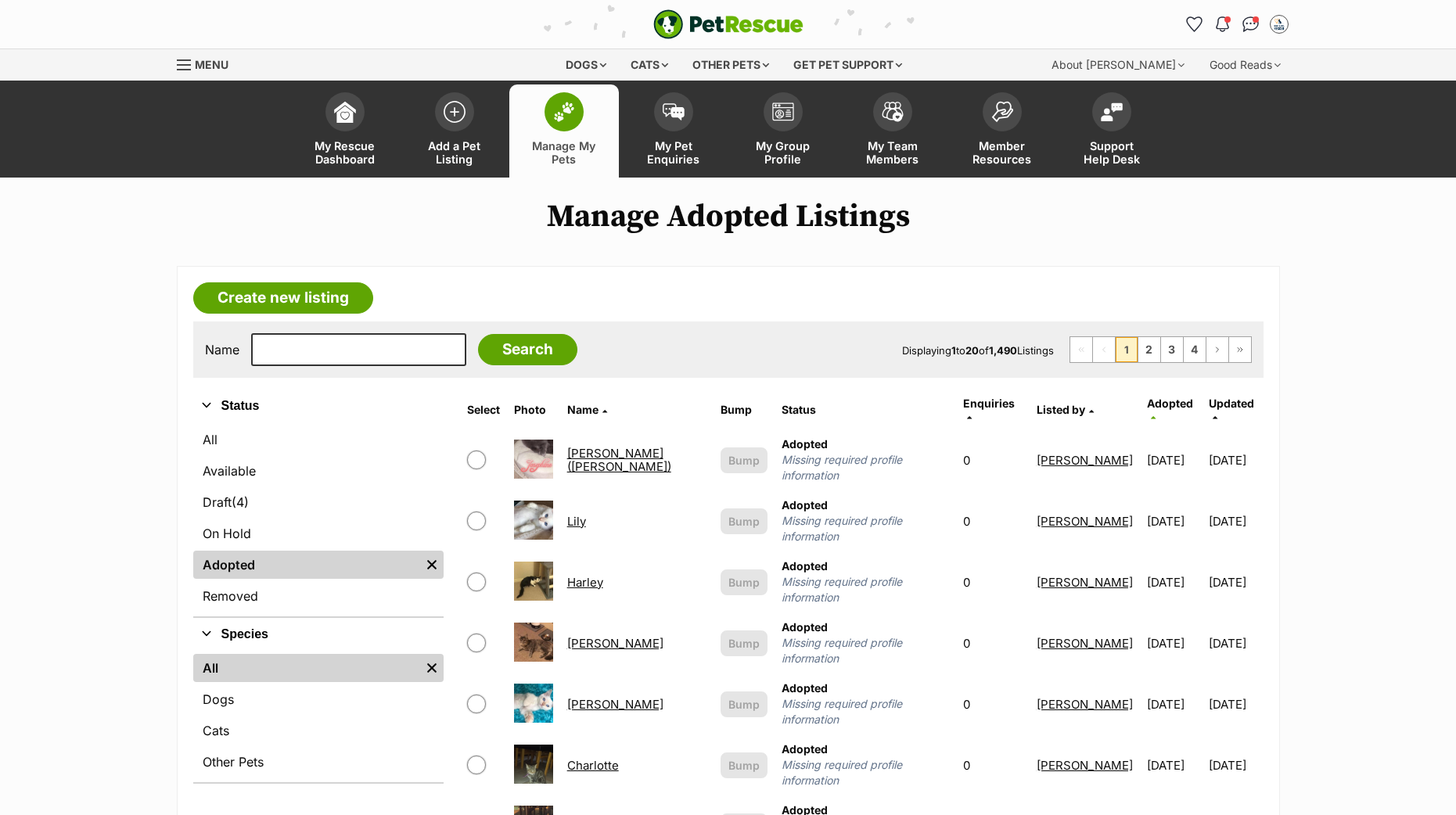
click at [1168, 401] on span "Adopted" at bounding box center [1170, 403] width 46 height 13
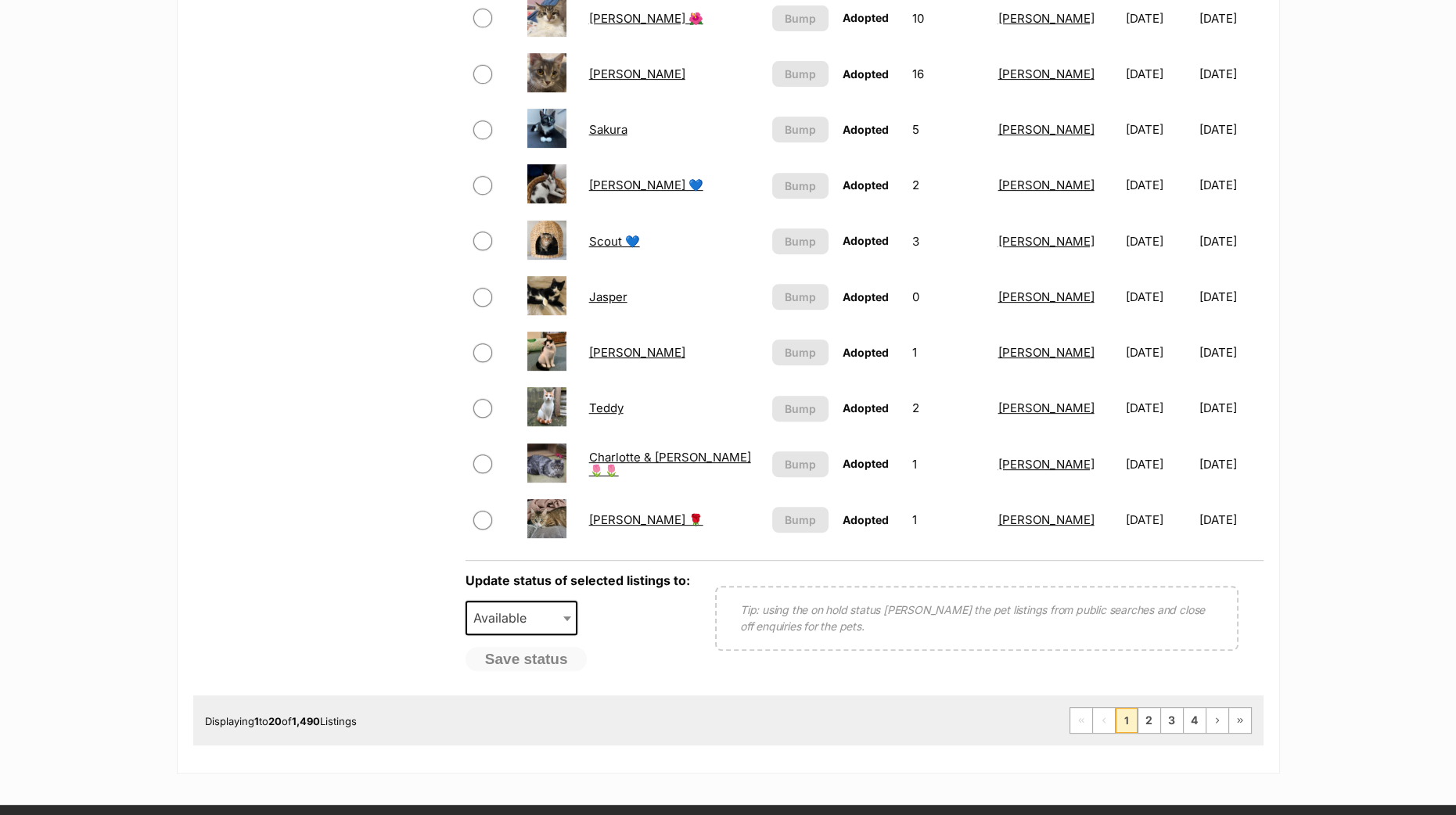
scroll to position [1174, 0]
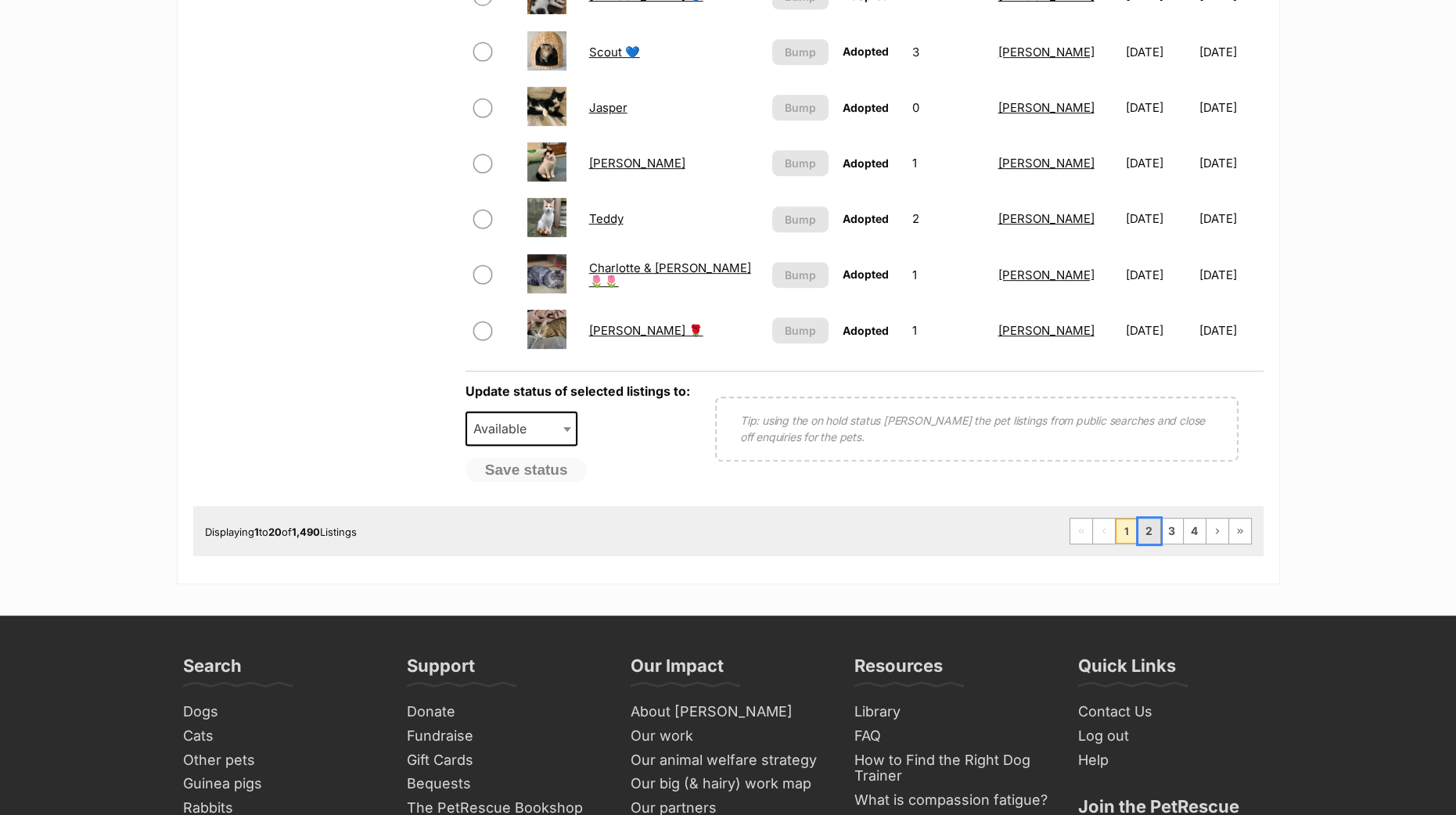
click at [1149, 537] on link "2" at bounding box center [1149, 531] width 22 height 25
